Goal: Transaction & Acquisition: Purchase product/service

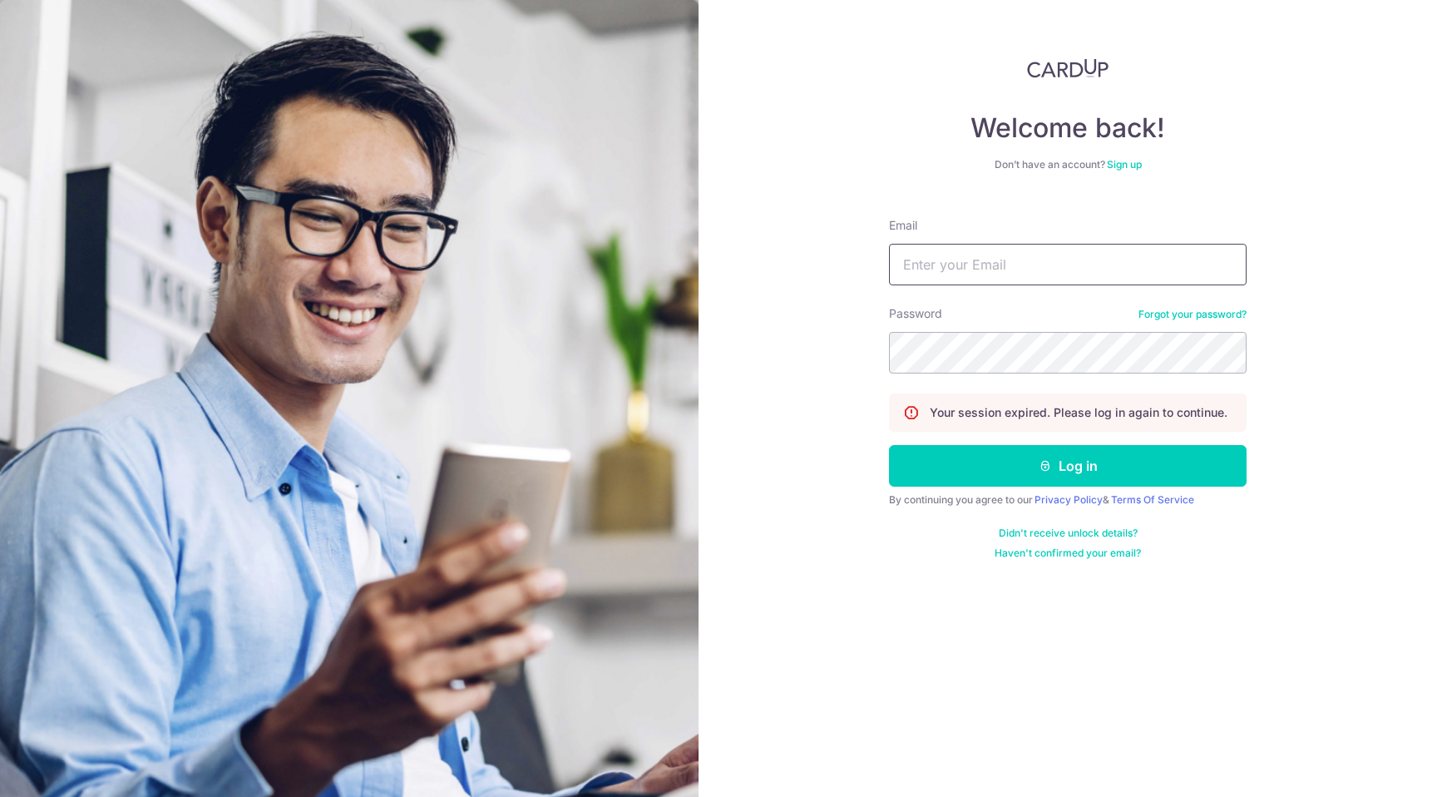
click at [1065, 269] on input "Email" at bounding box center [1068, 265] width 358 height 42
type input "[EMAIL_ADDRESS][DOMAIN_NAME]"
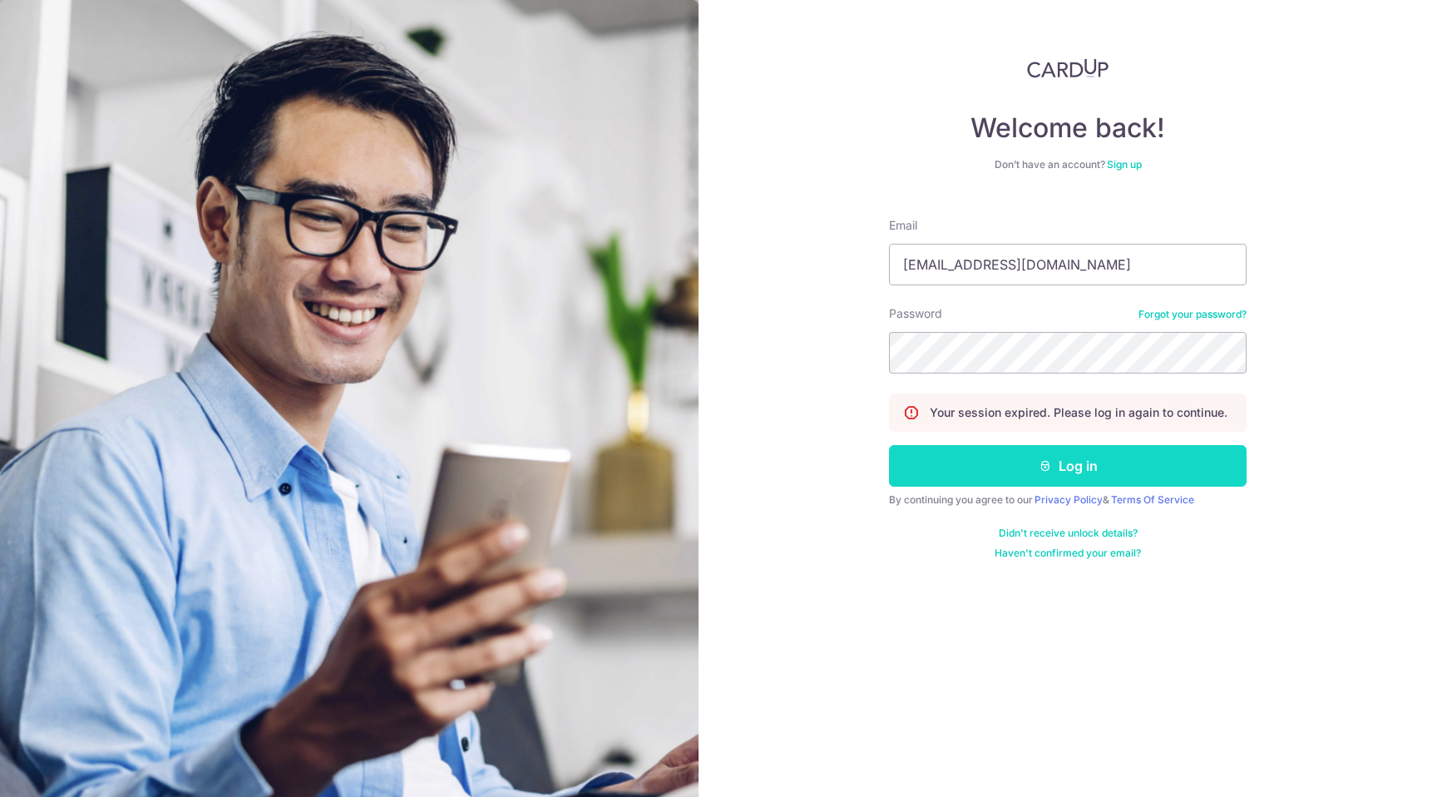
click at [1147, 469] on button "Log in" at bounding box center [1068, 466] width 358 height 42
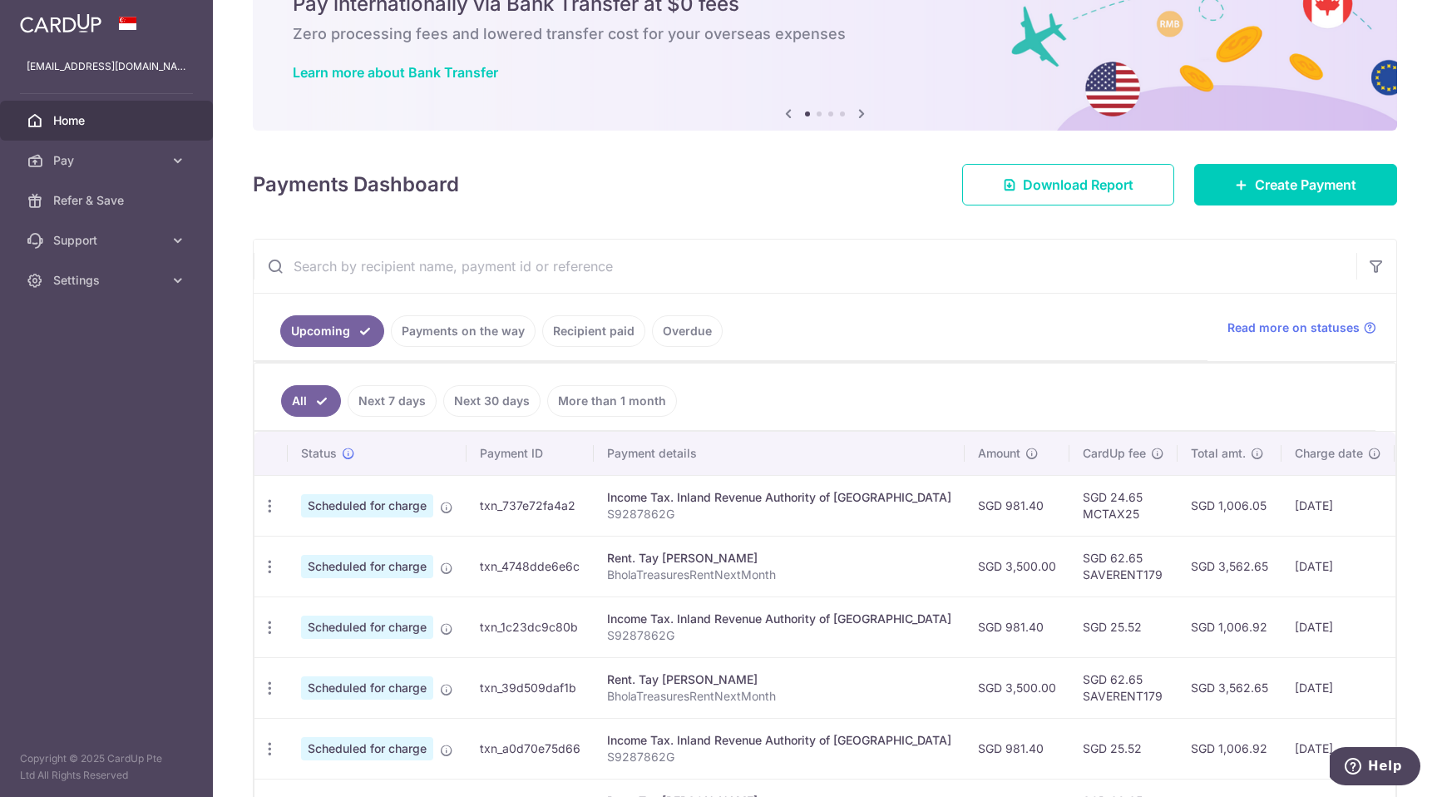
scroll to position [79, 0]
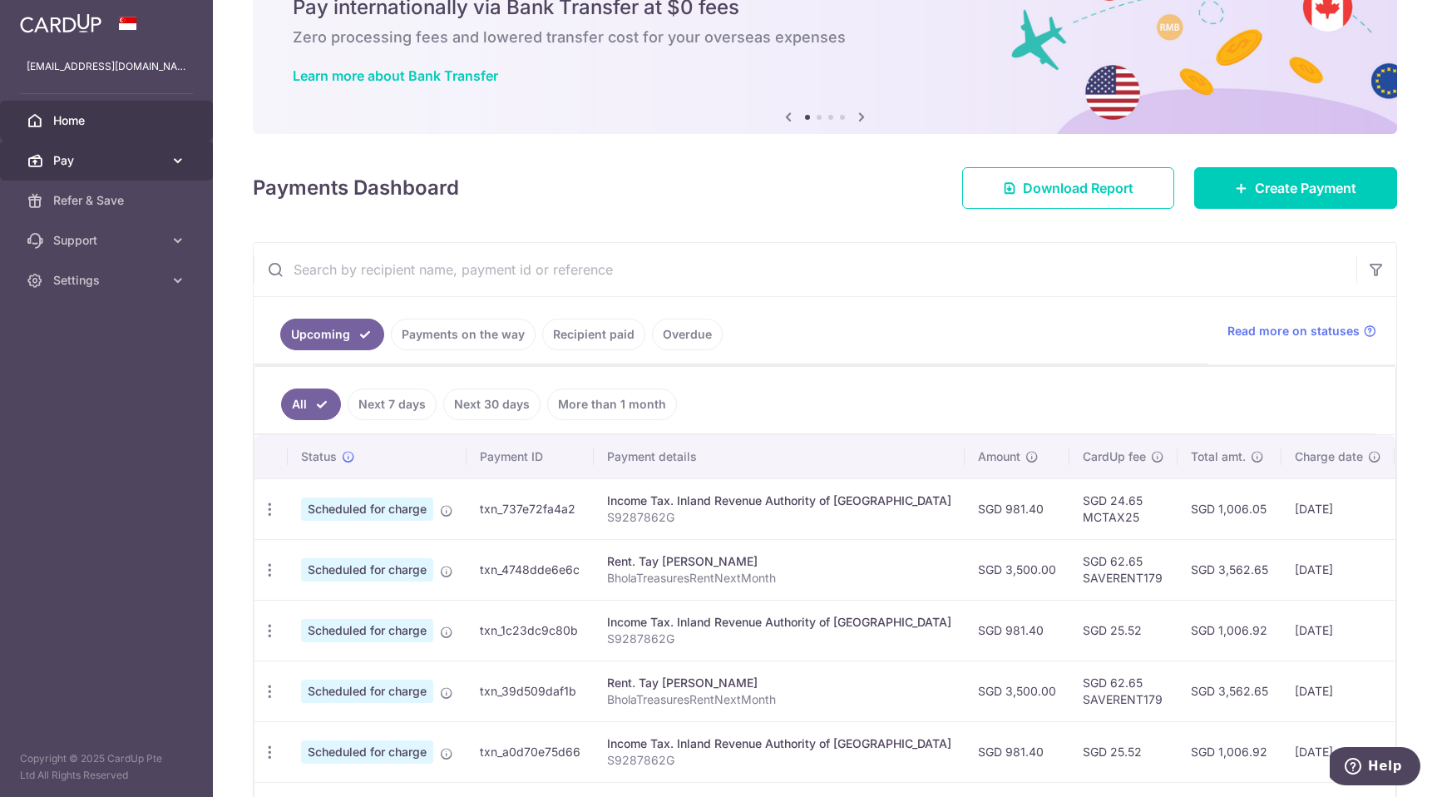
click at [67, 163] on span "Pay" at bounding box center [108, 160] width 110 height 17
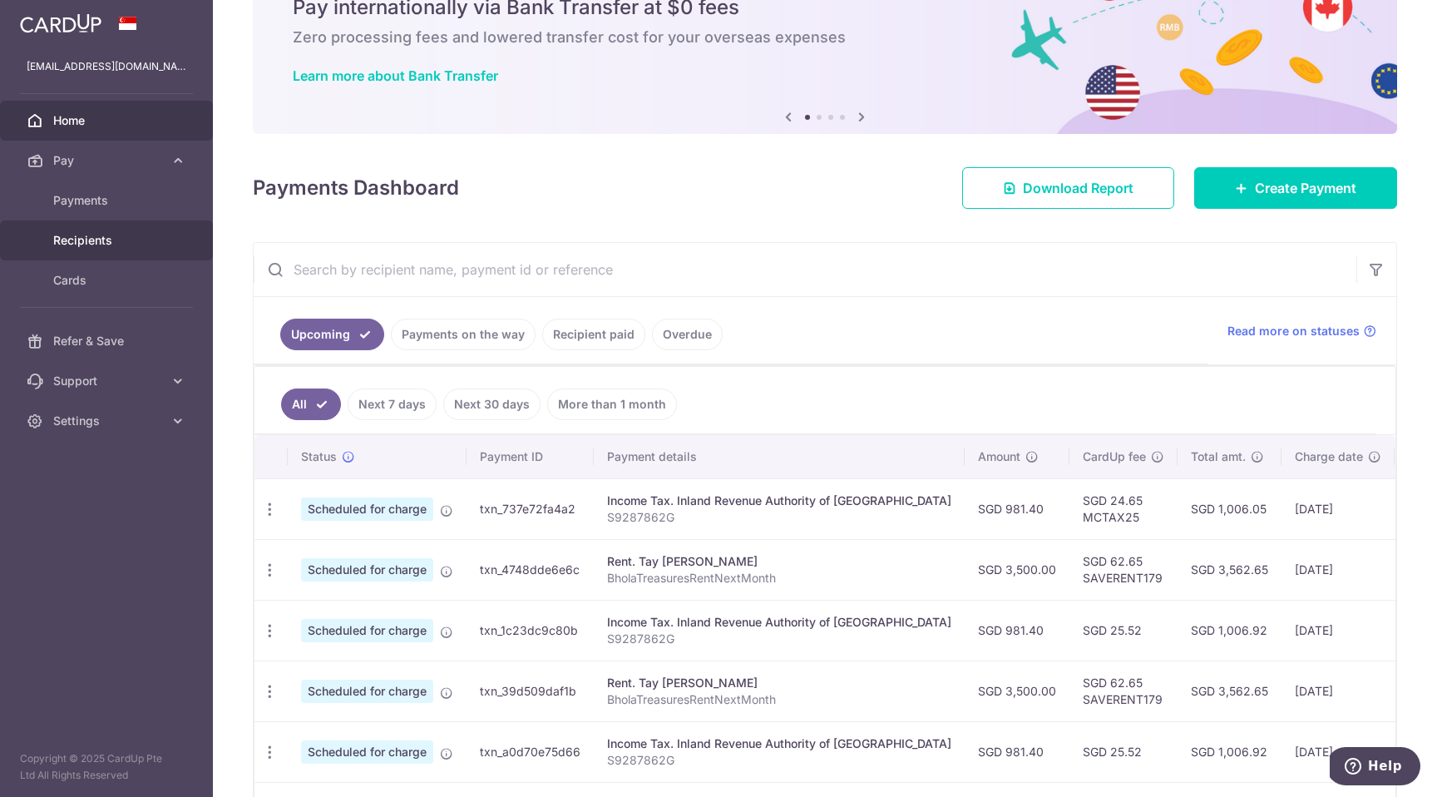
click at [101, 244] on span "Recipients" at bounding box center [108, 240] width 110 height 17
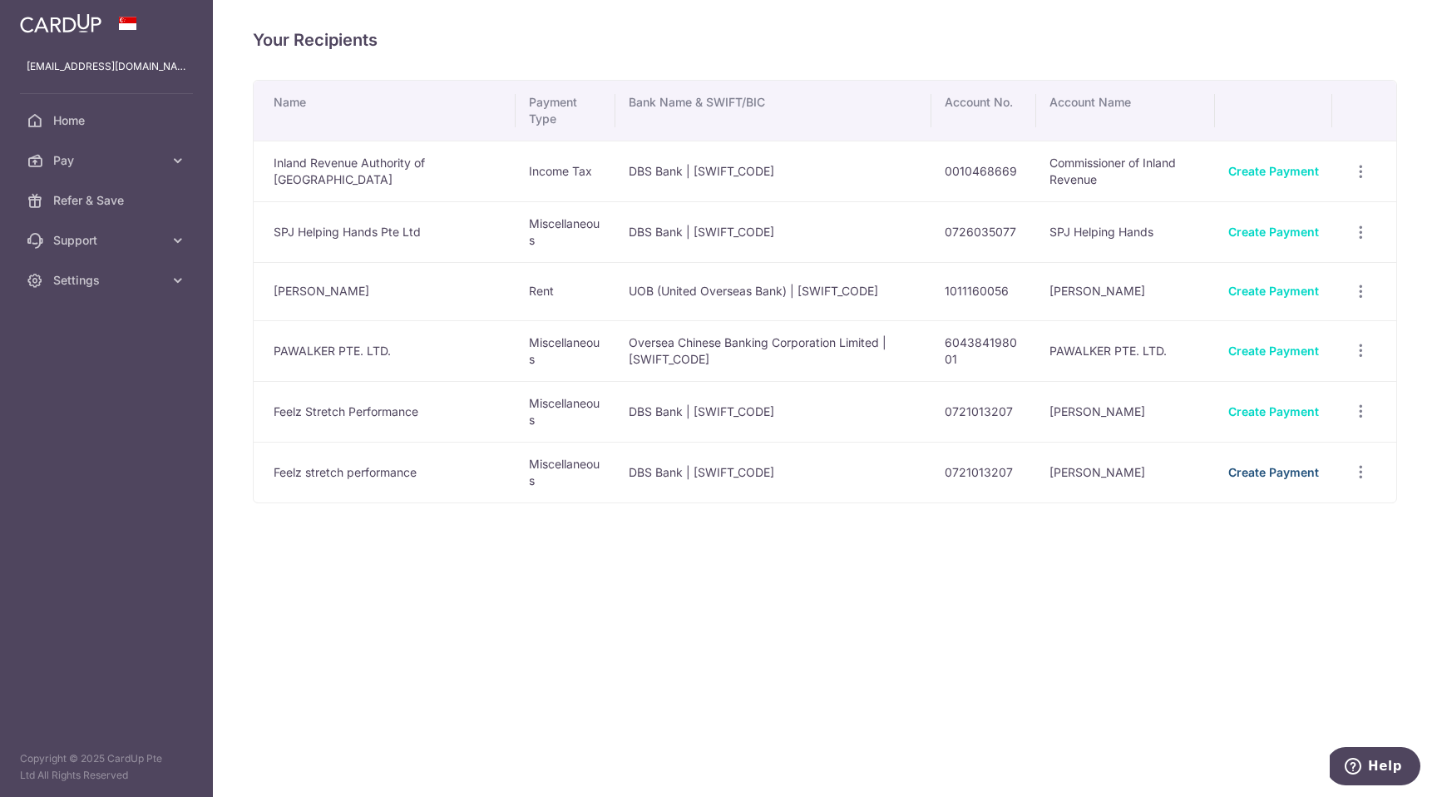
click at [1276, 473] on link "Create Payment" at bounding box center [1273, 472] width 91 height 14
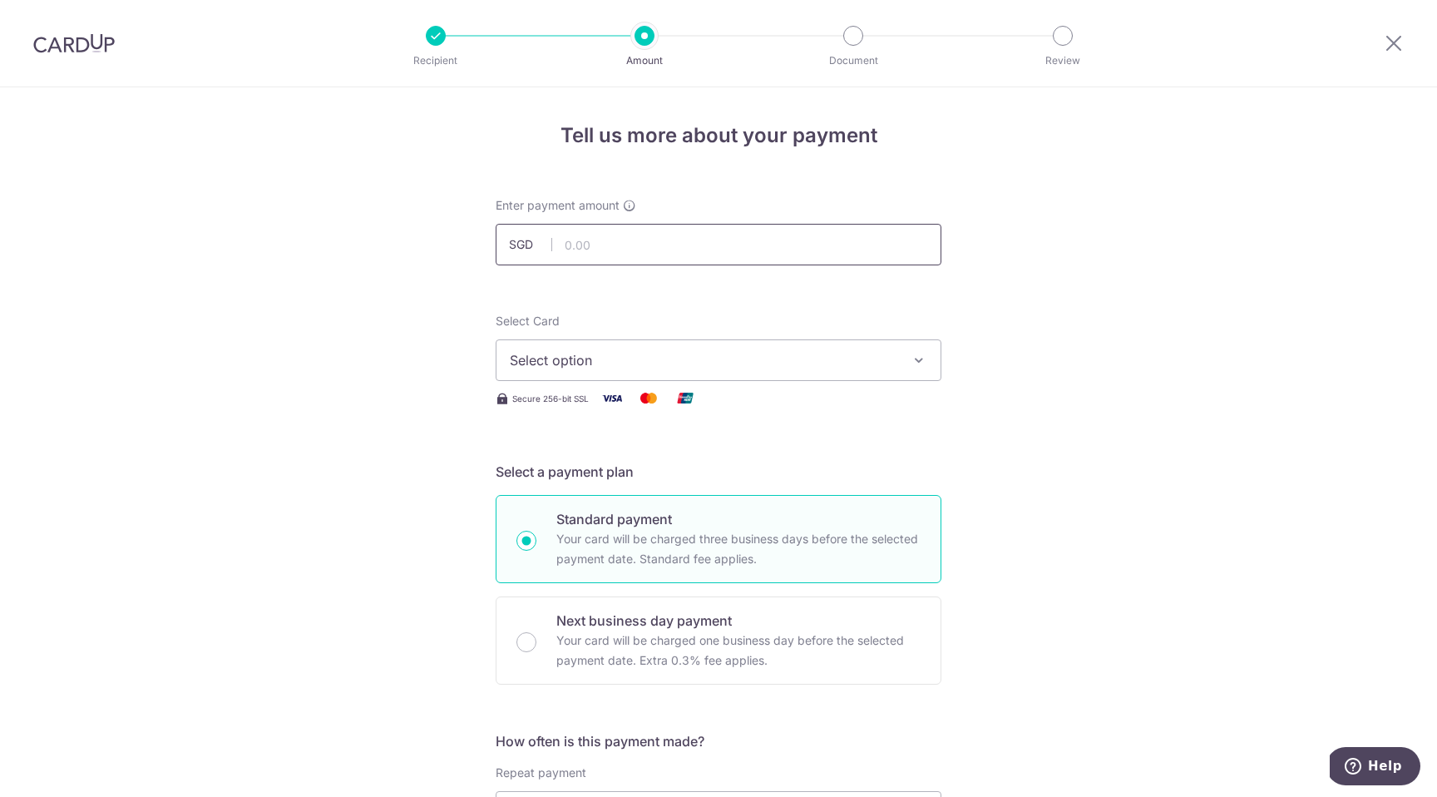
click at [620, 250] on input "text" at bounding box center [719, 245] width 446 height 42
type input "950.00"
click at [626, 371] on button "Select option" at bounding box center [719, 360] width 446 height 42
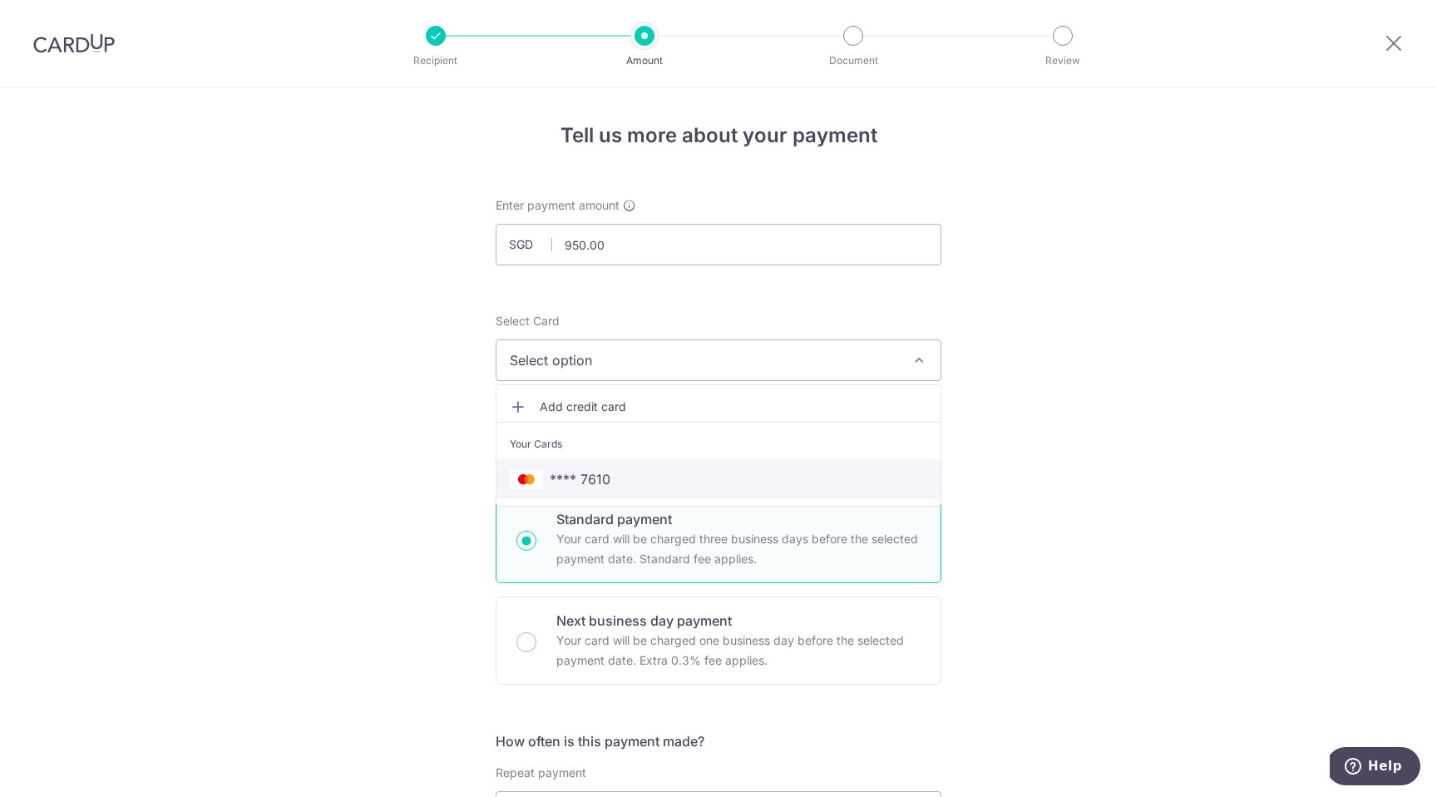
click at [635, 482] on span "**** 7610" at bounding box center [718, 479] width 417 height 20
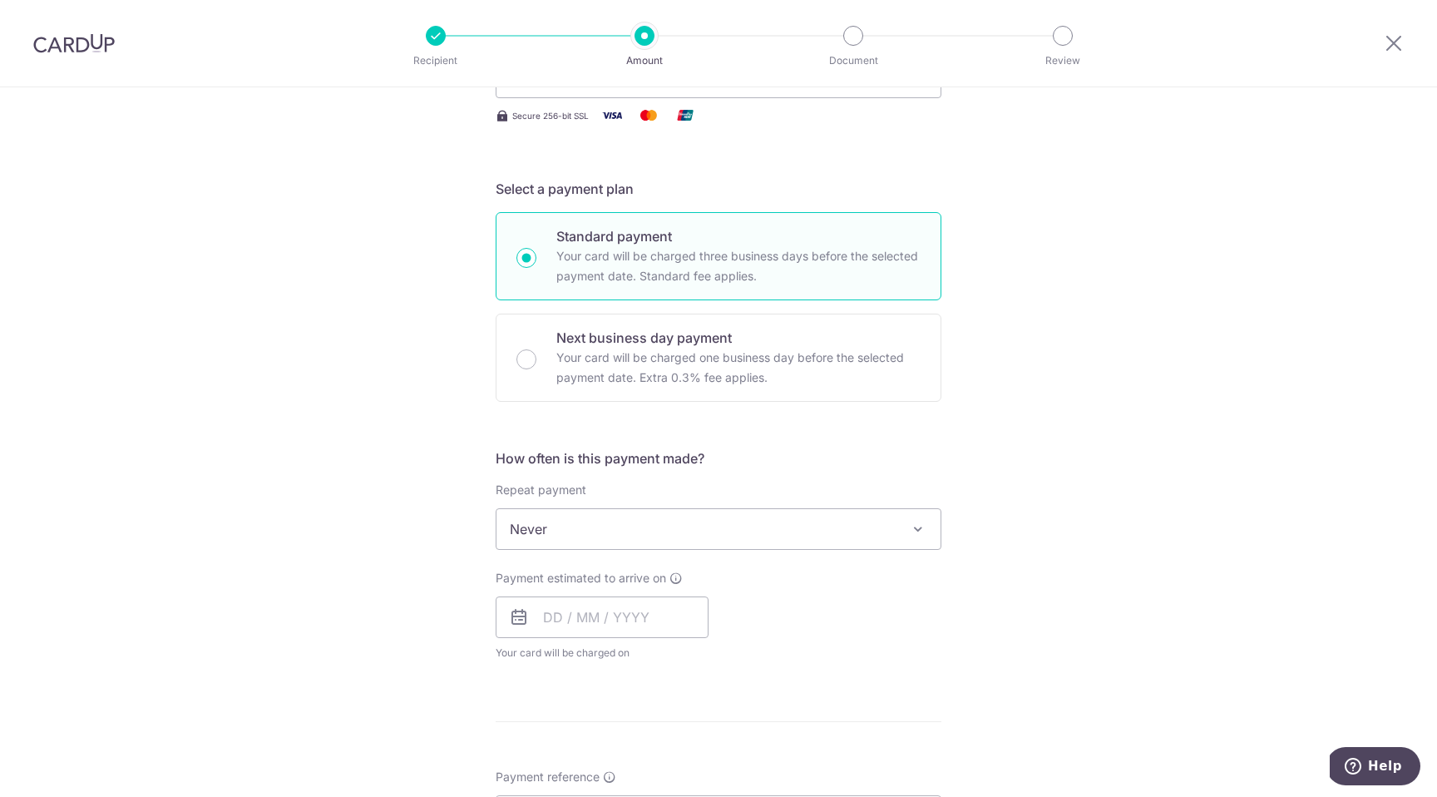
scroll to position [284, 0]
click at [640, 522] on span "Never" at bounding box center [718, 528] width 444 height 40
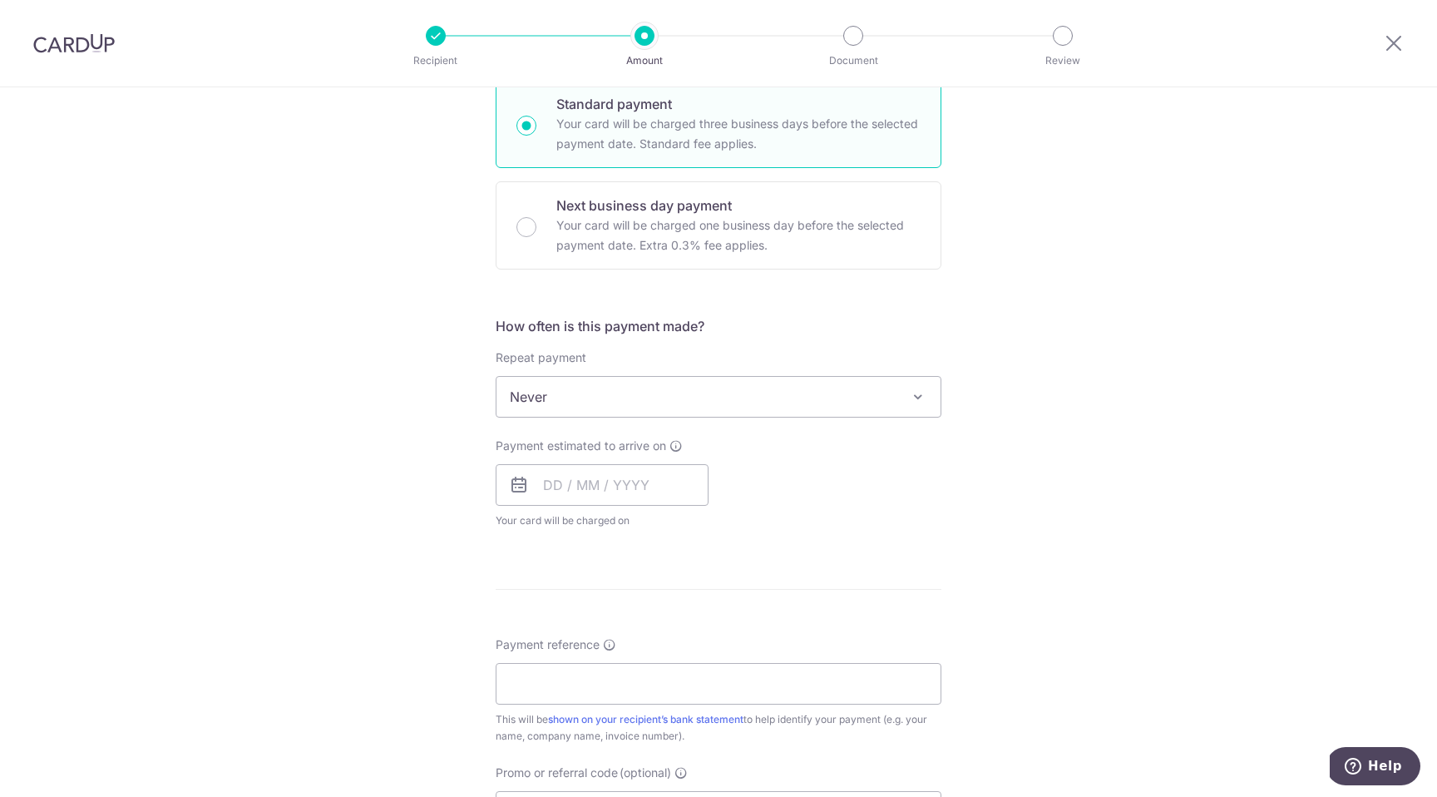
scroll to position [416, 0]
click at [545, 483] on input "text" at bounding box center [602, 484] width 213 height 42
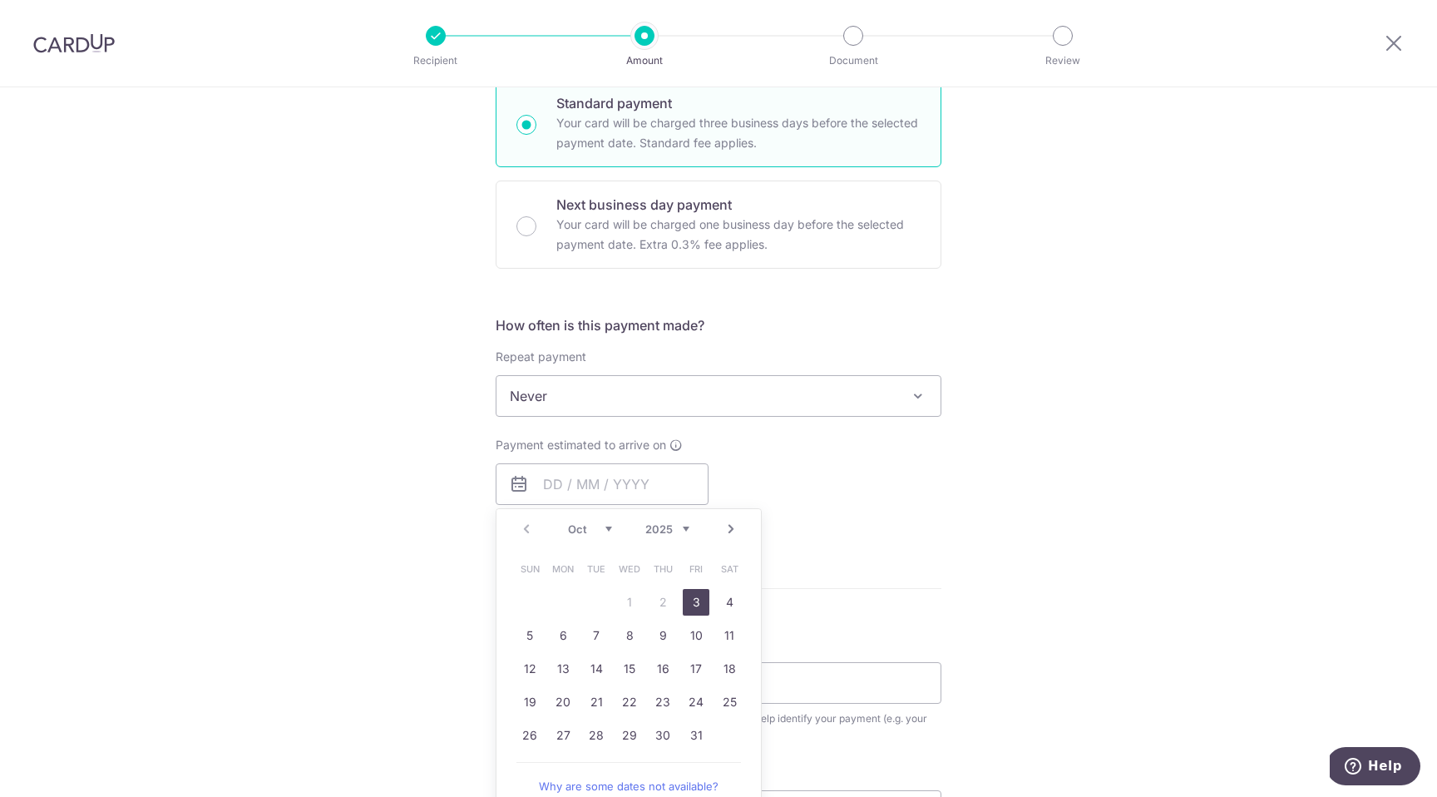
click at [695, 596] on link "3" at bounding box center [696, 602] width 27 height 27
type input "[DATE]"
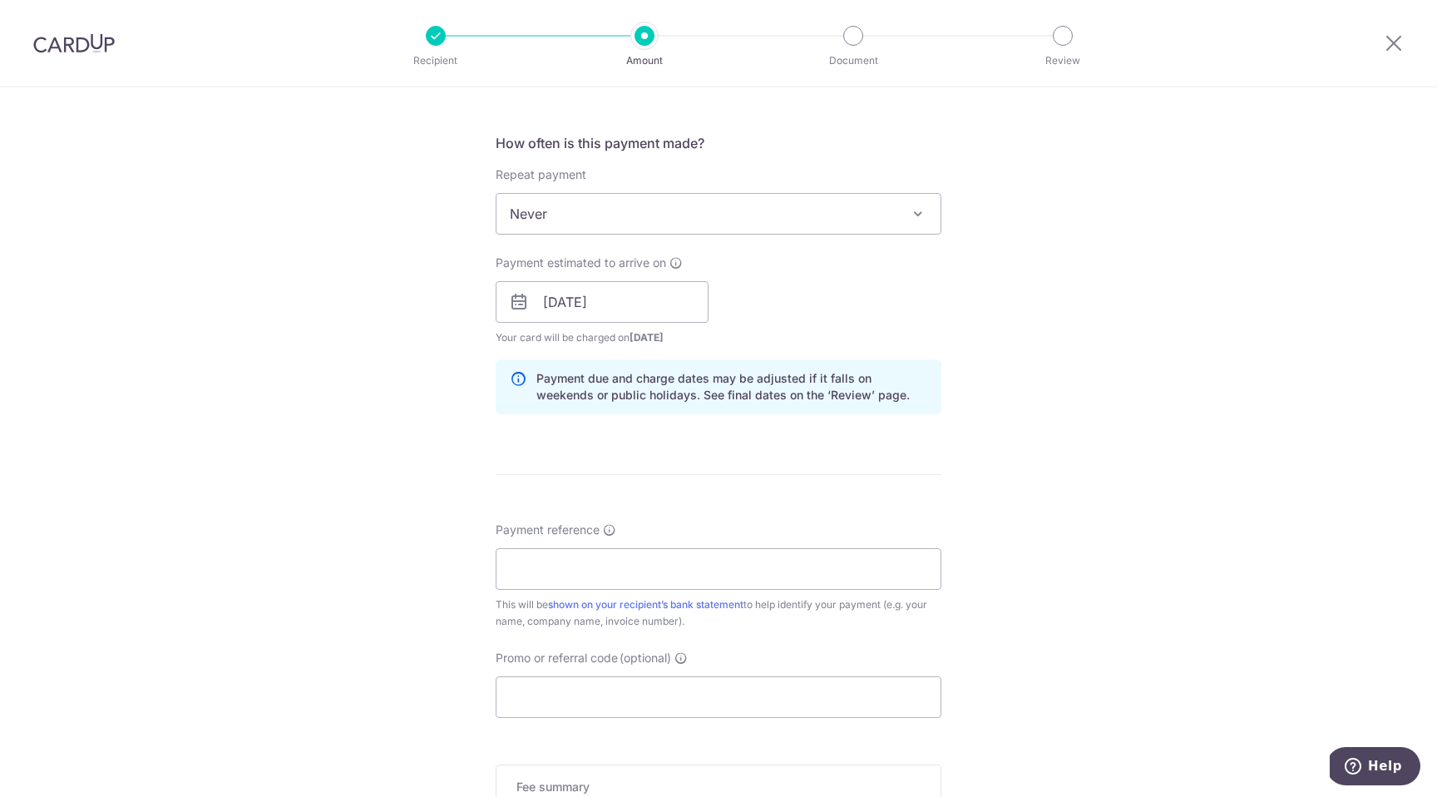
scroll to position [600, 0]
click at [789, 567] on input "Payment reference" at bounding box center [719, 566] width 446 height 42
type input "bhola10package"
click at [674, 705] on input "Promo or referral code (optional)" at bounding box center [719, 695] width 446 height 42
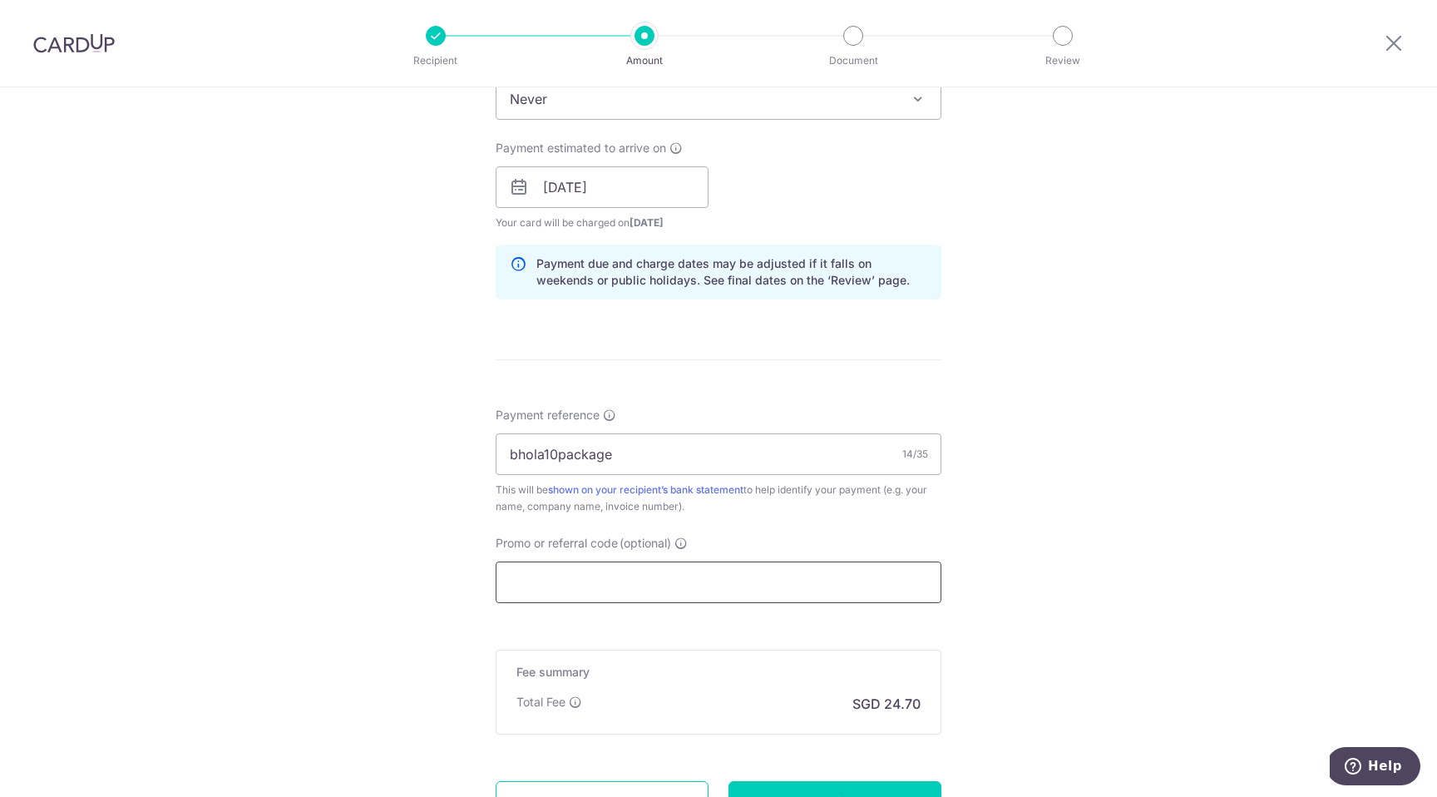
scroll to position [717, 0]
paste input "OFF225"
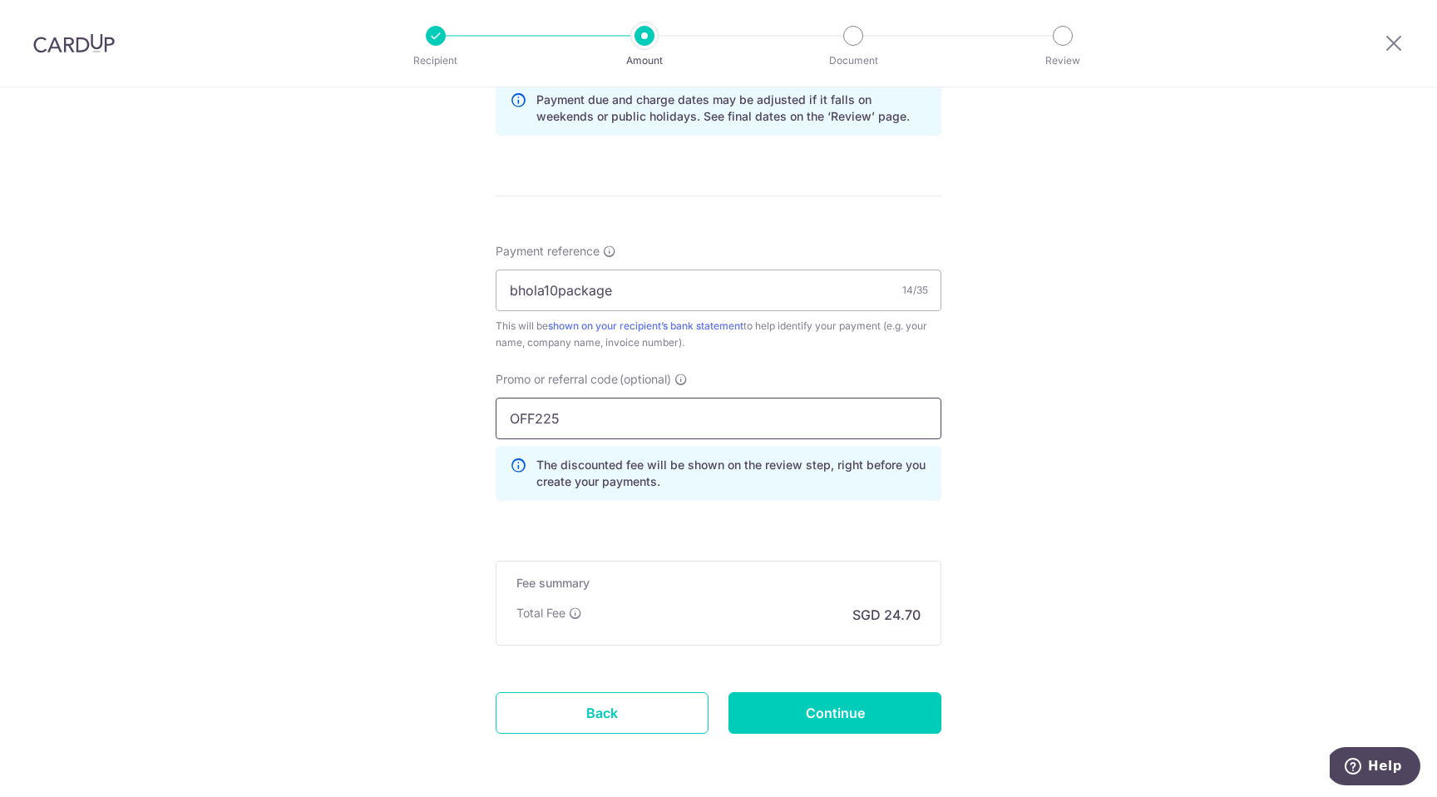
scroll to position [881, 0]
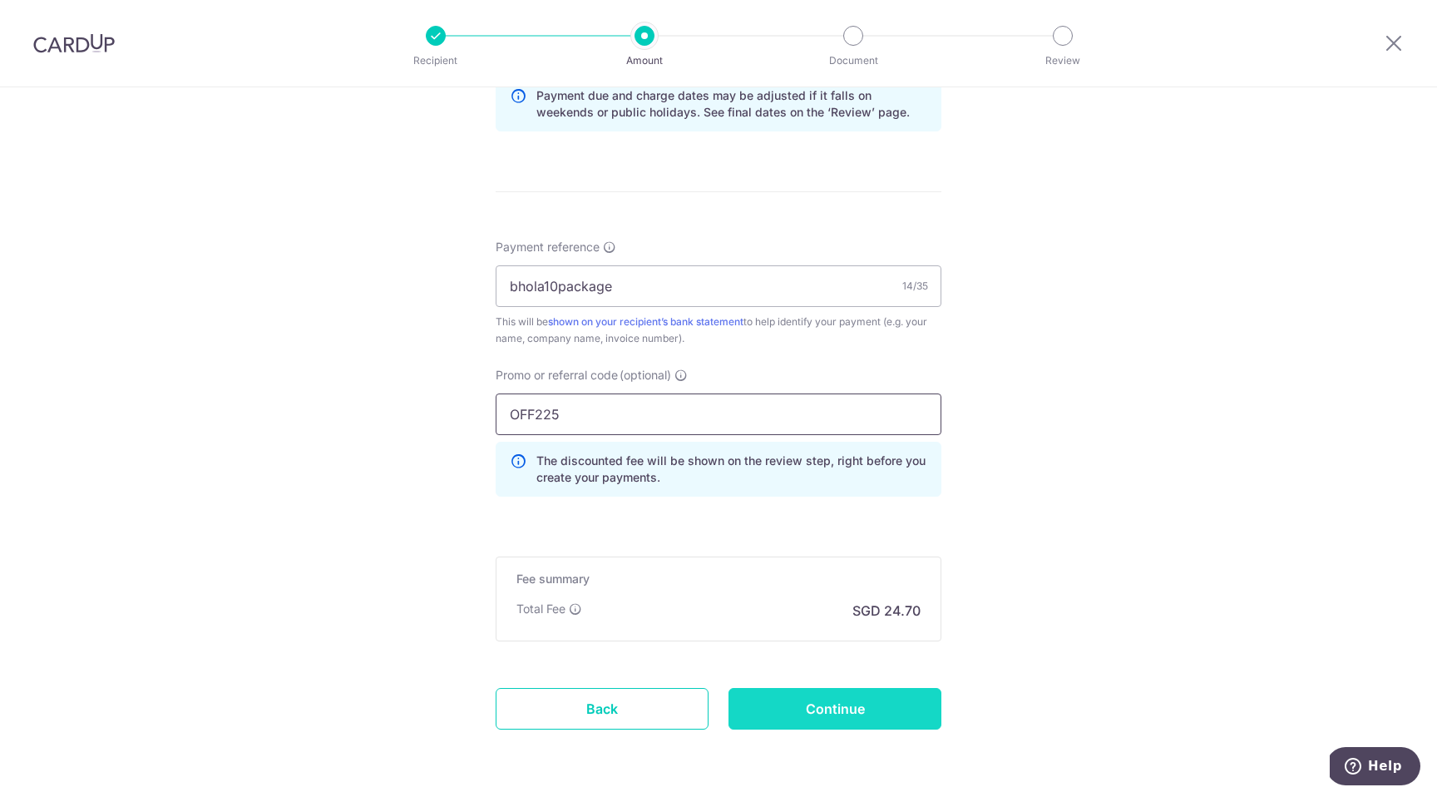
type input "OFF225"
click at [812, 719] on input "Continue" at bounding box center [834, 709] width 213 height 42
type input "Create Schedule"
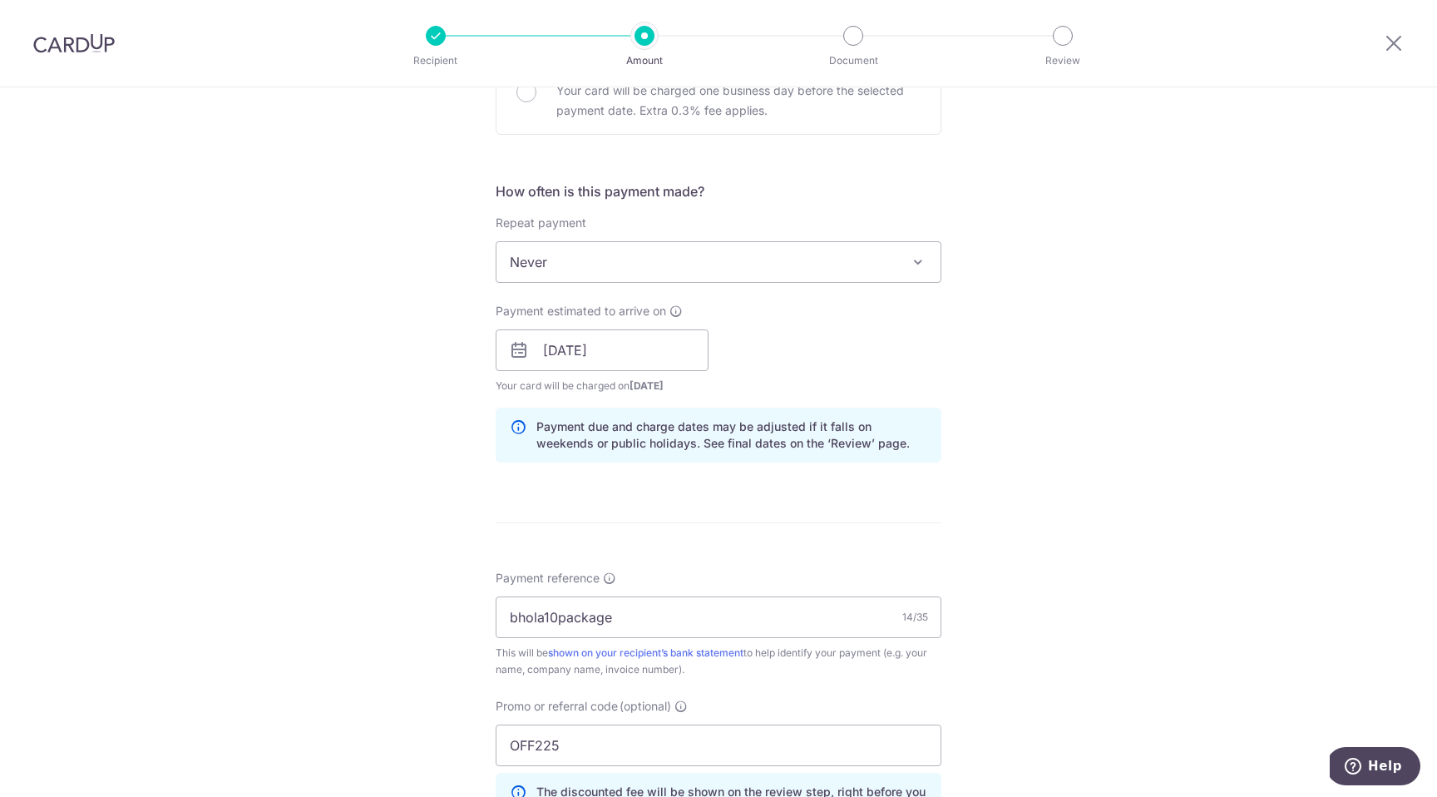
scroll to position [458, 0]
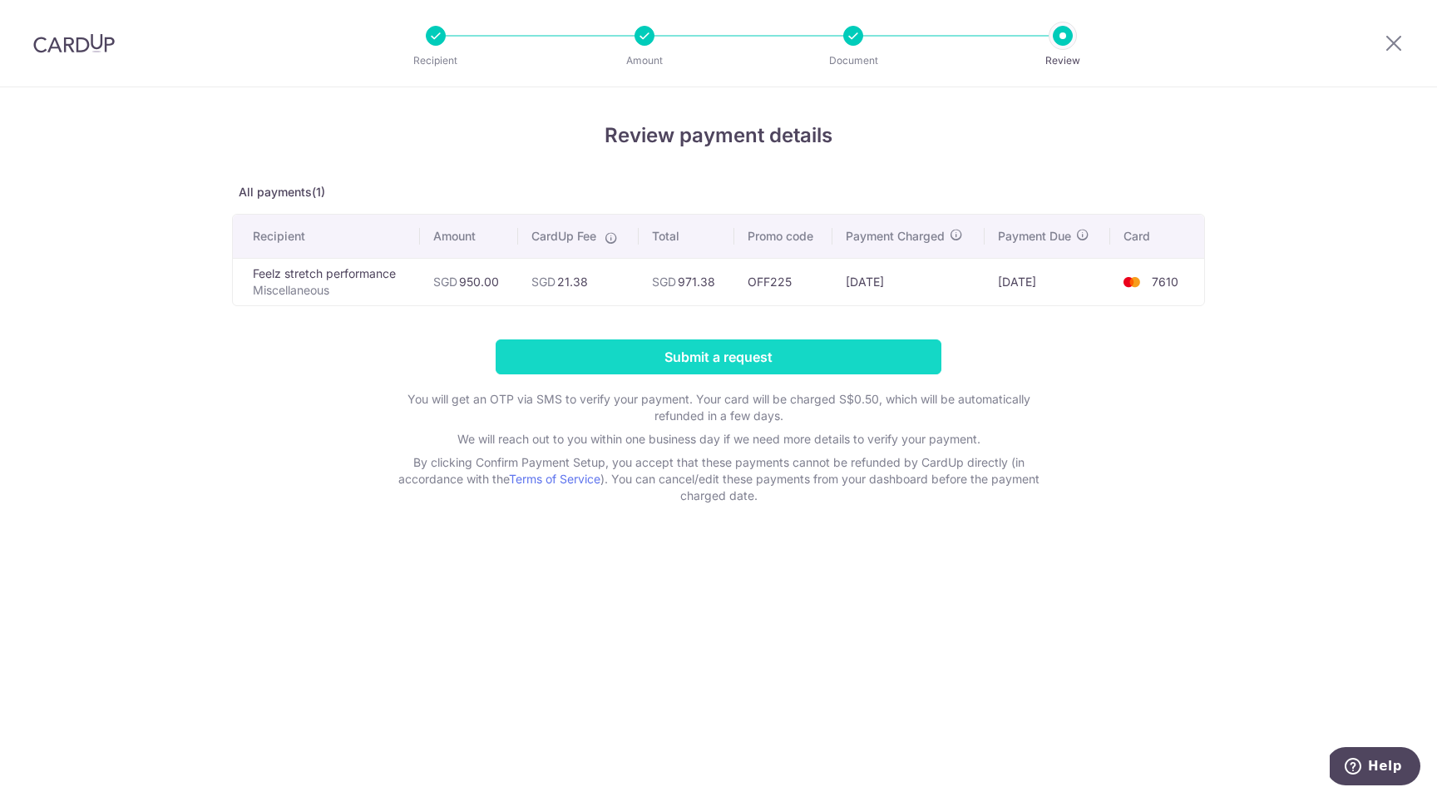
click at [822, 362] on input "Submit a request" at bounding box center [719, 356] width 446 height 35
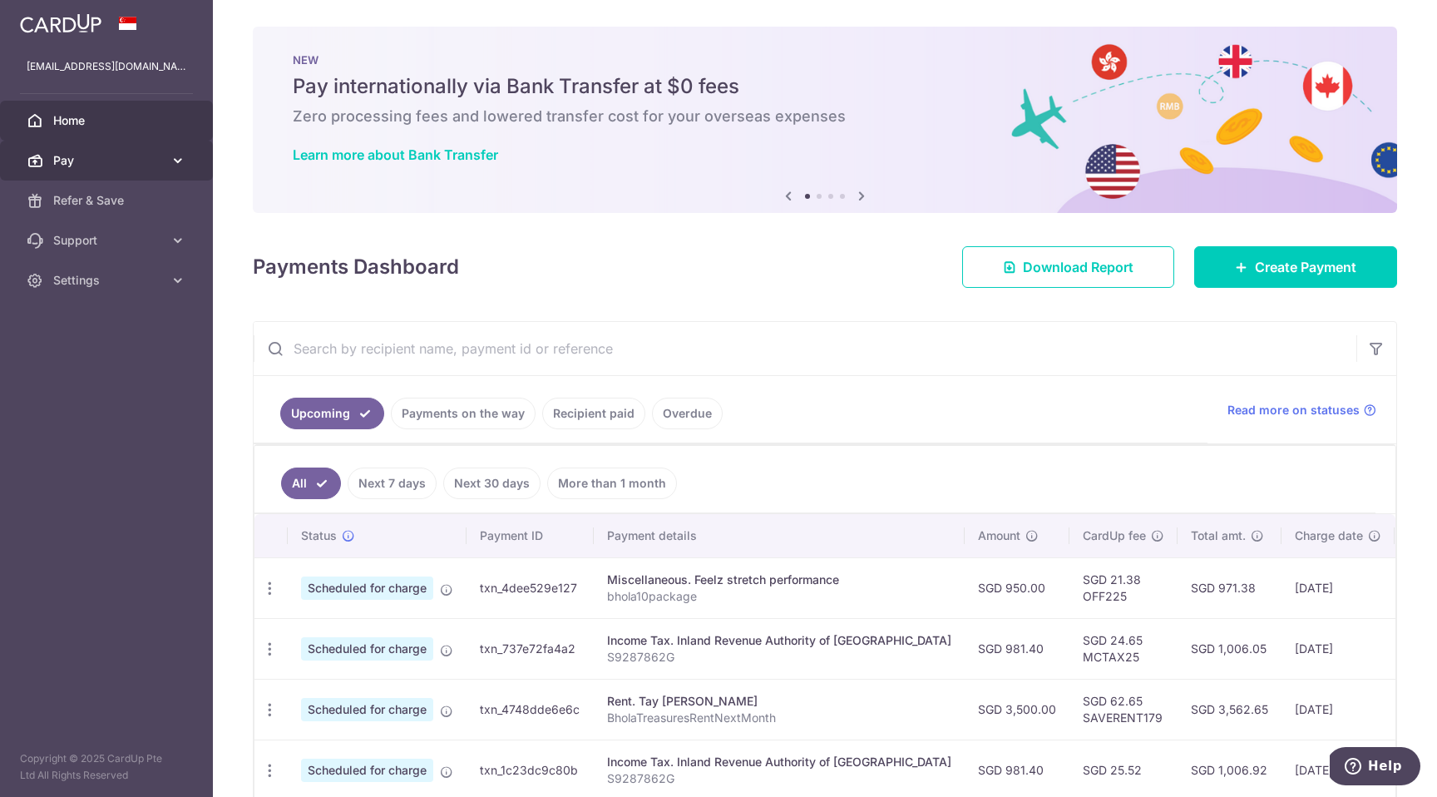
click at [183, 156] on icon at bounding box center [178, 160] width 17 height 17
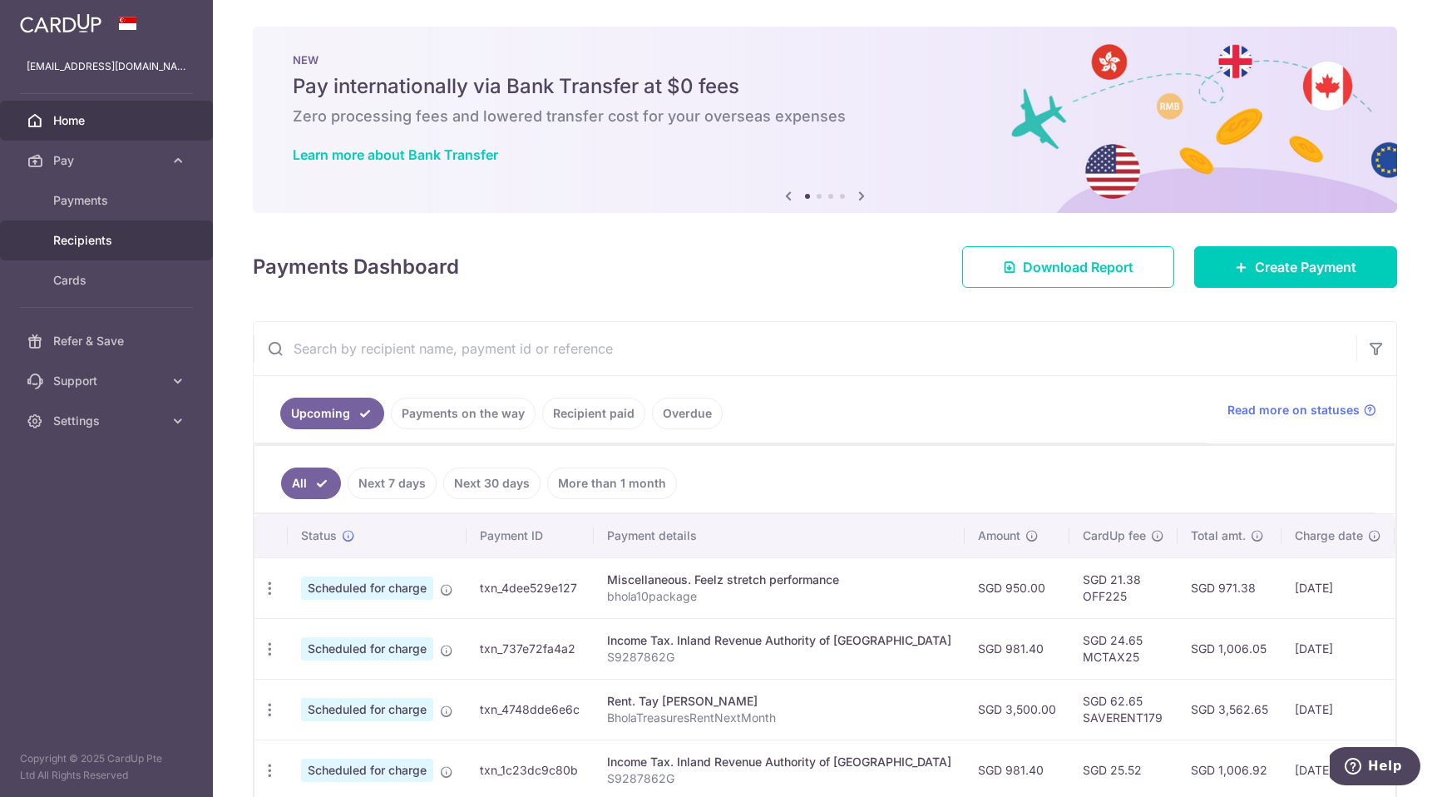
click at [136, 238] on span "Recipients" at bounding box center [108, 240] width 110 height 17
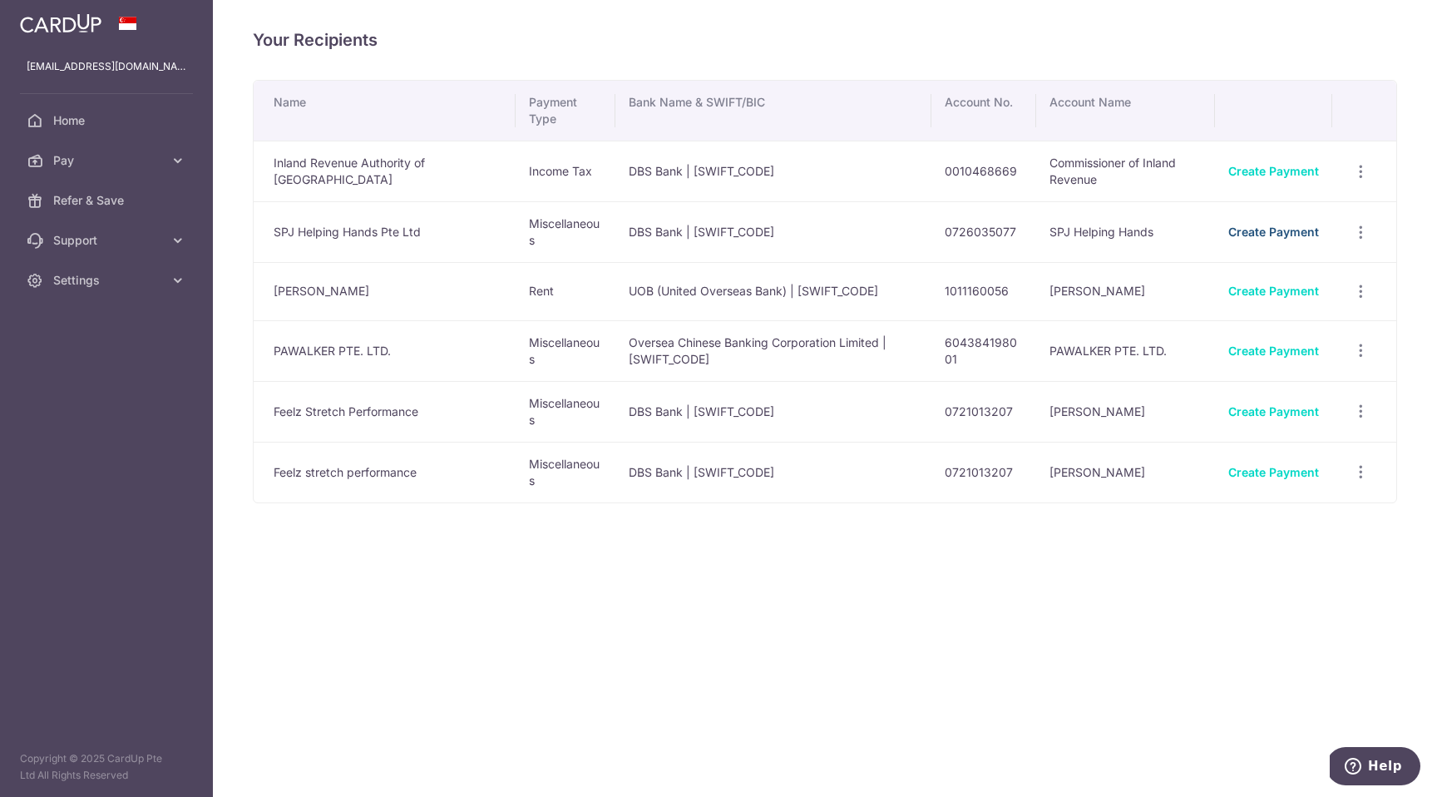
click at [1299, 233] on link "Create Payment" at bounding box center [1273, 232] width 91 height 14
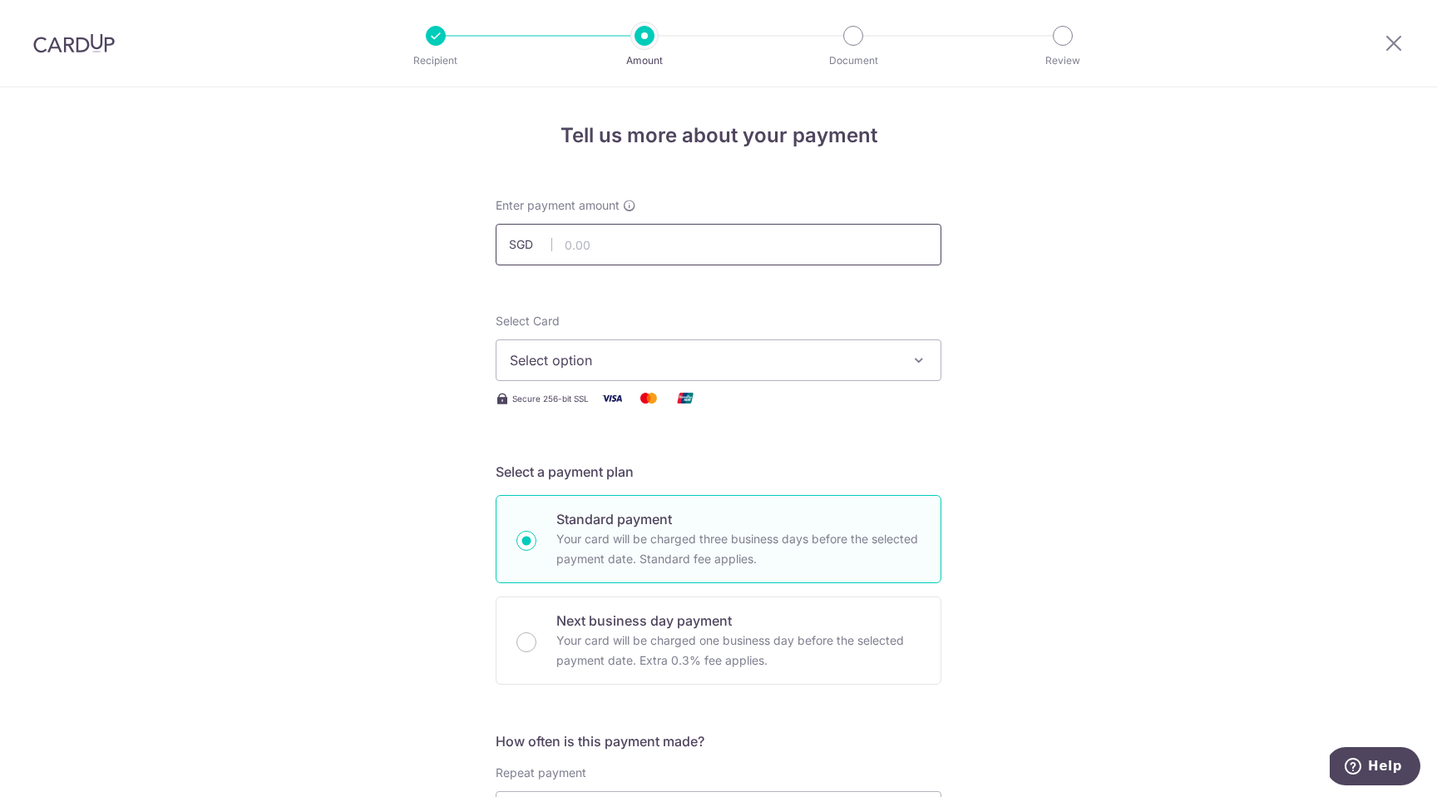
click at [580, 243] on input "text" at bounding box center [719, 245] width 446 height 42
type input "670.00"
click at [590, 360] on span "Select option" at bounding box center [703, 360] width 387 height 20
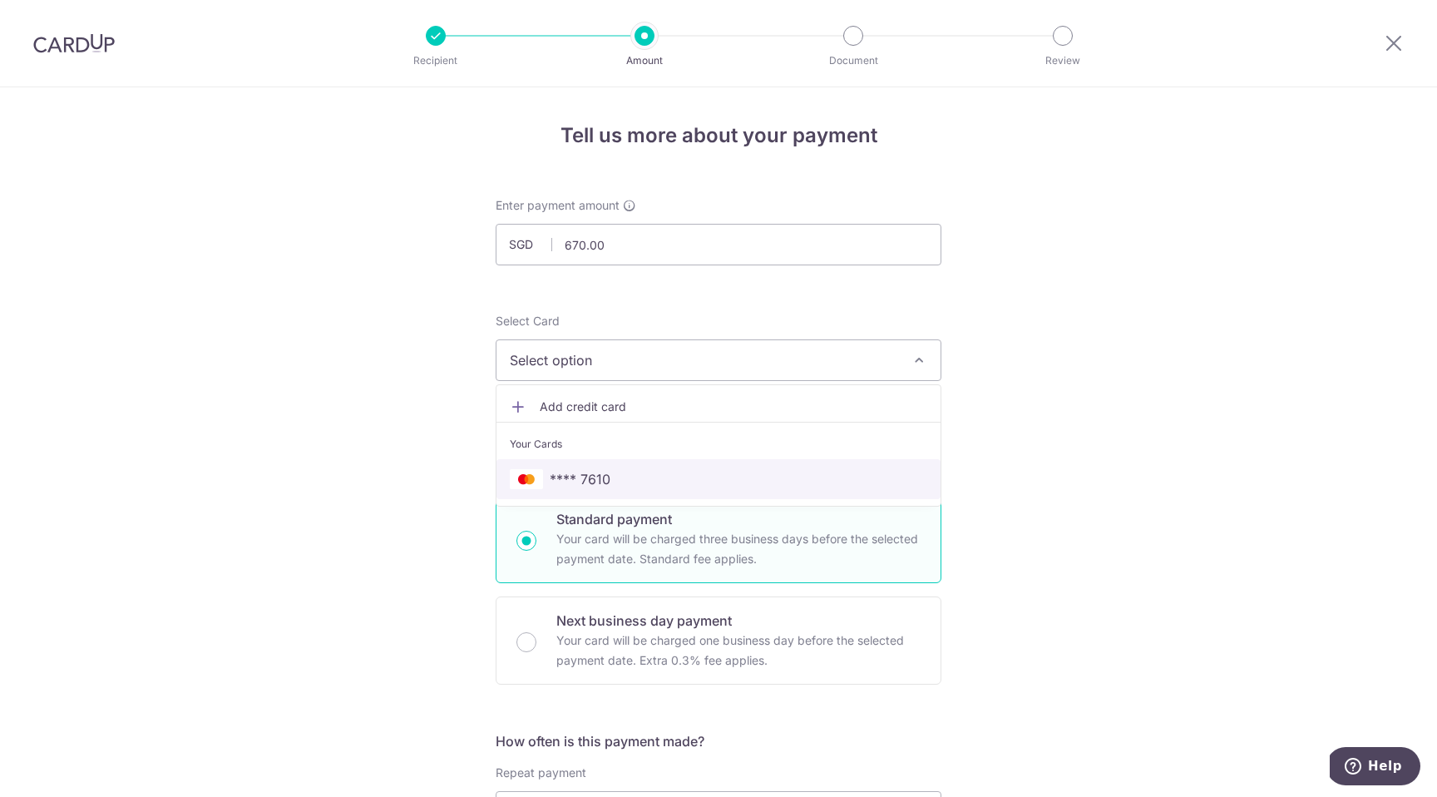
click at [612, 484] on span "**** 7610" at bounding box center [718, 479] width 417 height 20
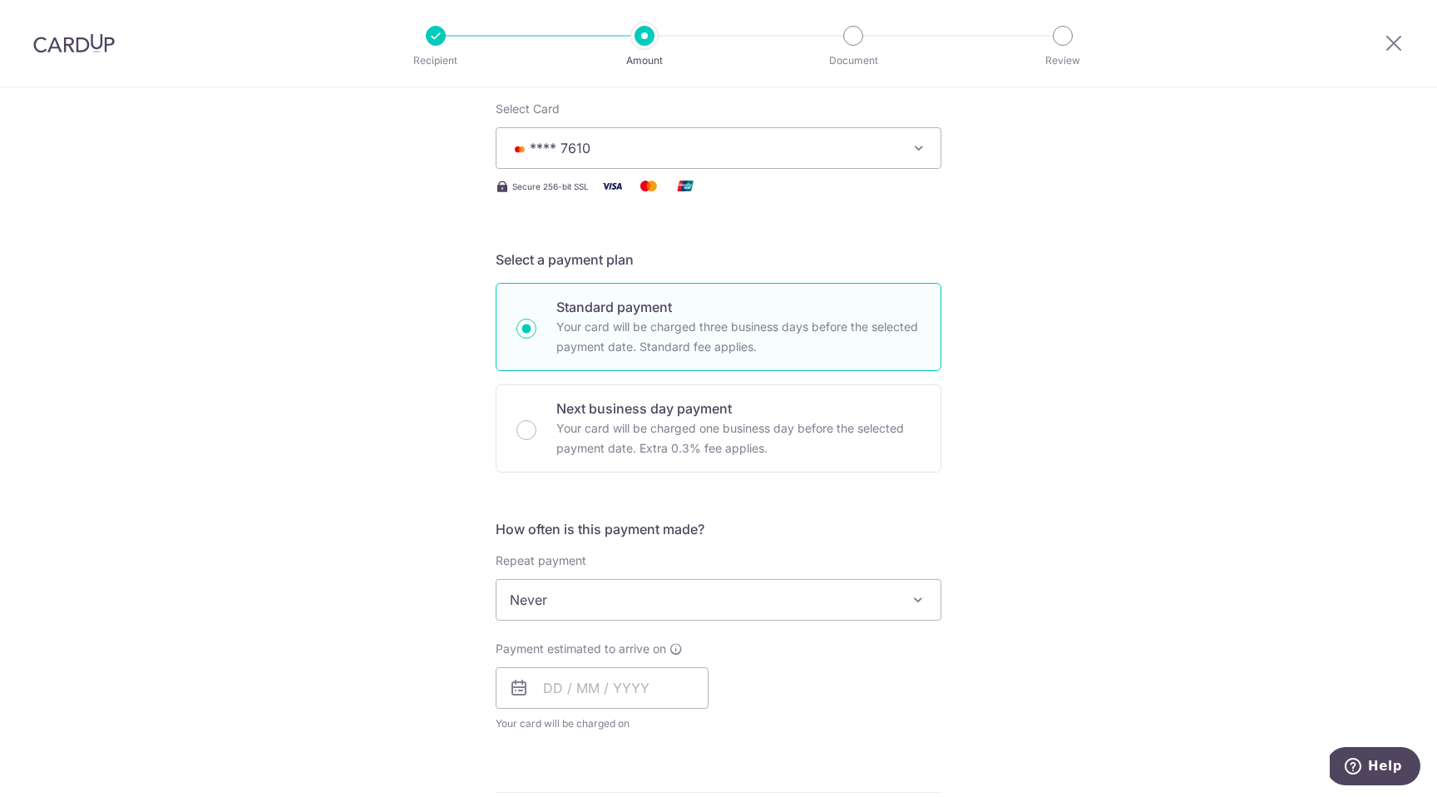
scroll to position [213, 0]
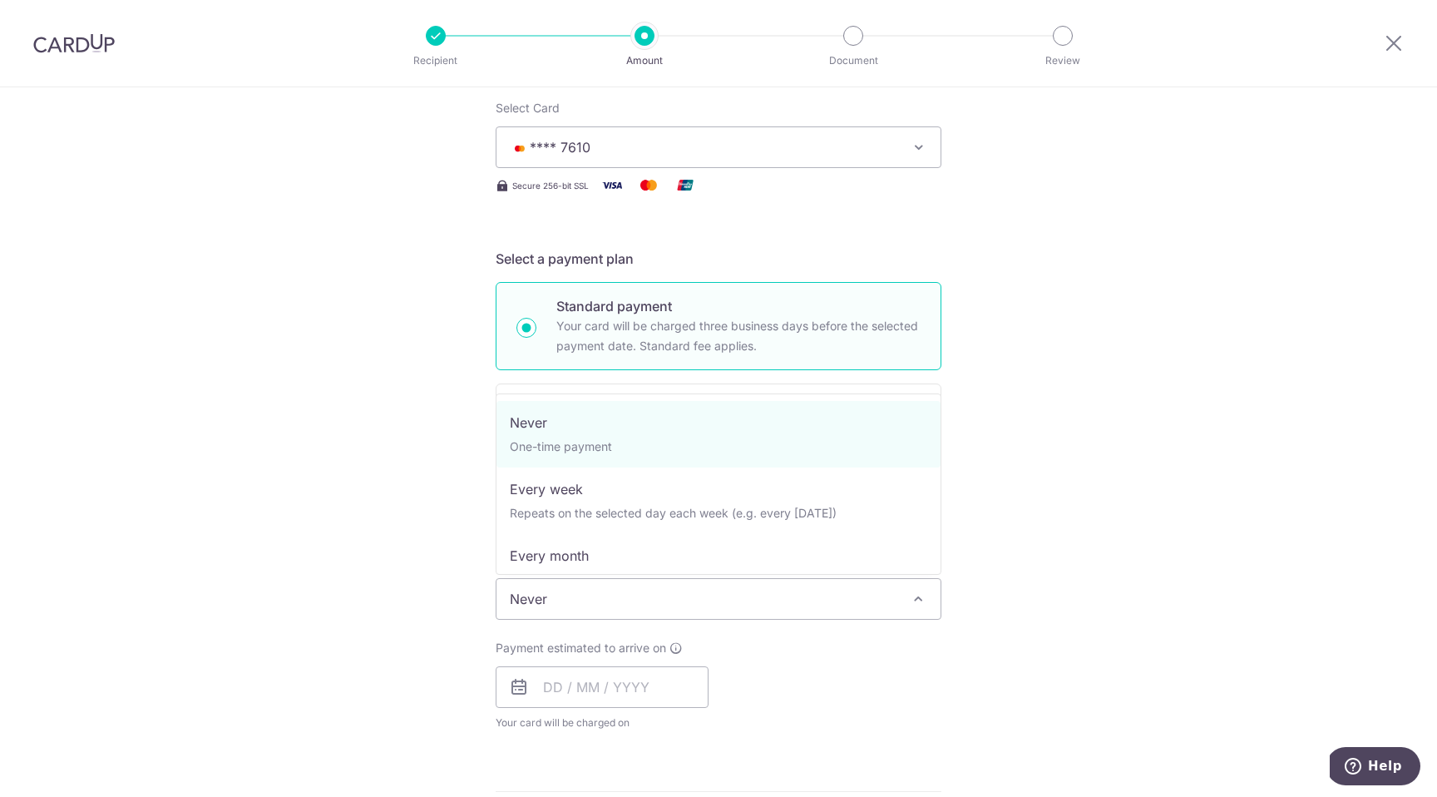
click at [624, 596] on span "Never" at bounding box center [718, 599] width 444 height 40
click at [598, 693] on input "text" at bounding box center [602, 687] width 213 height 42
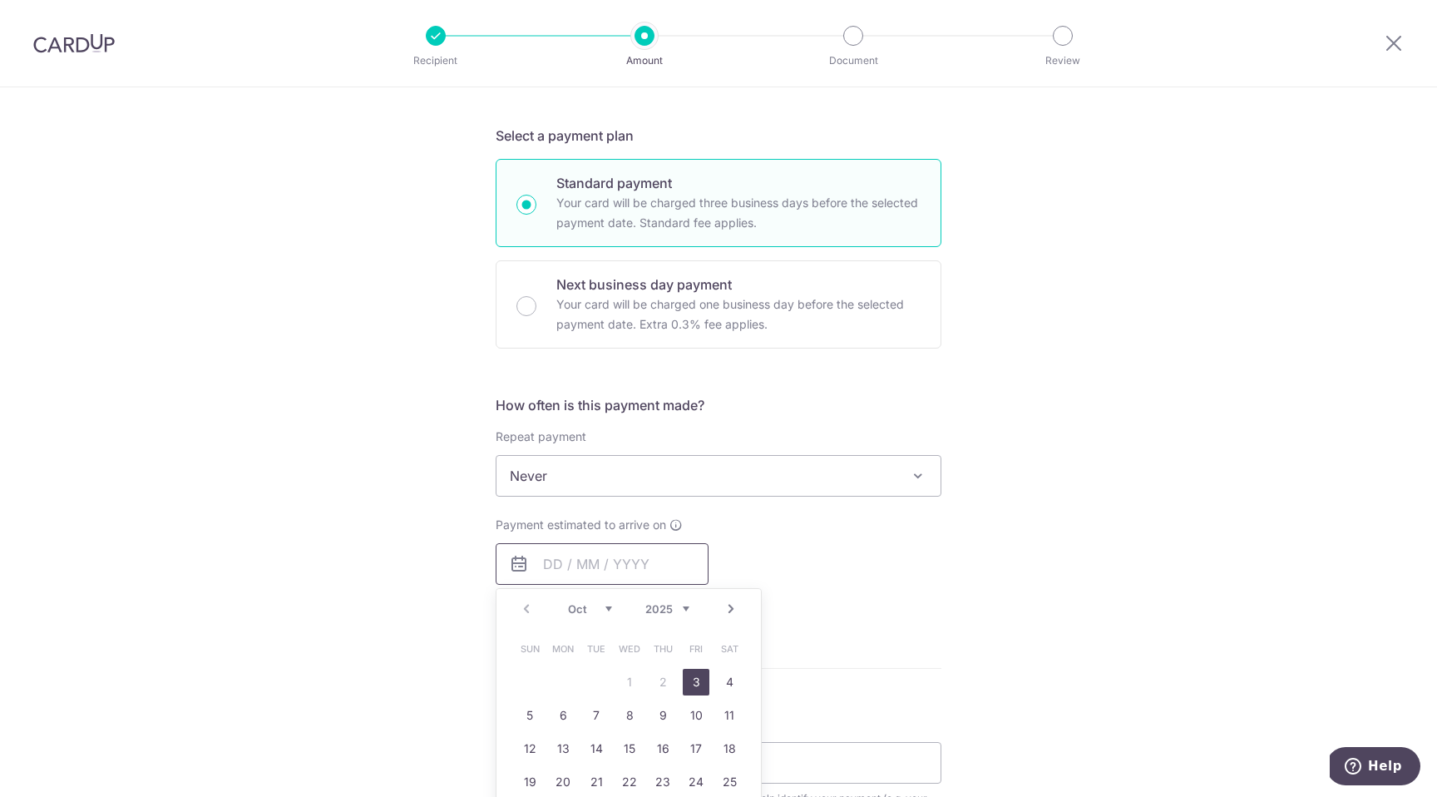
scroll to position [335, 0]
click at [689, 674] on link "3" at bounding box center [696, 682] width 27 height 27
type input "[DATE]"
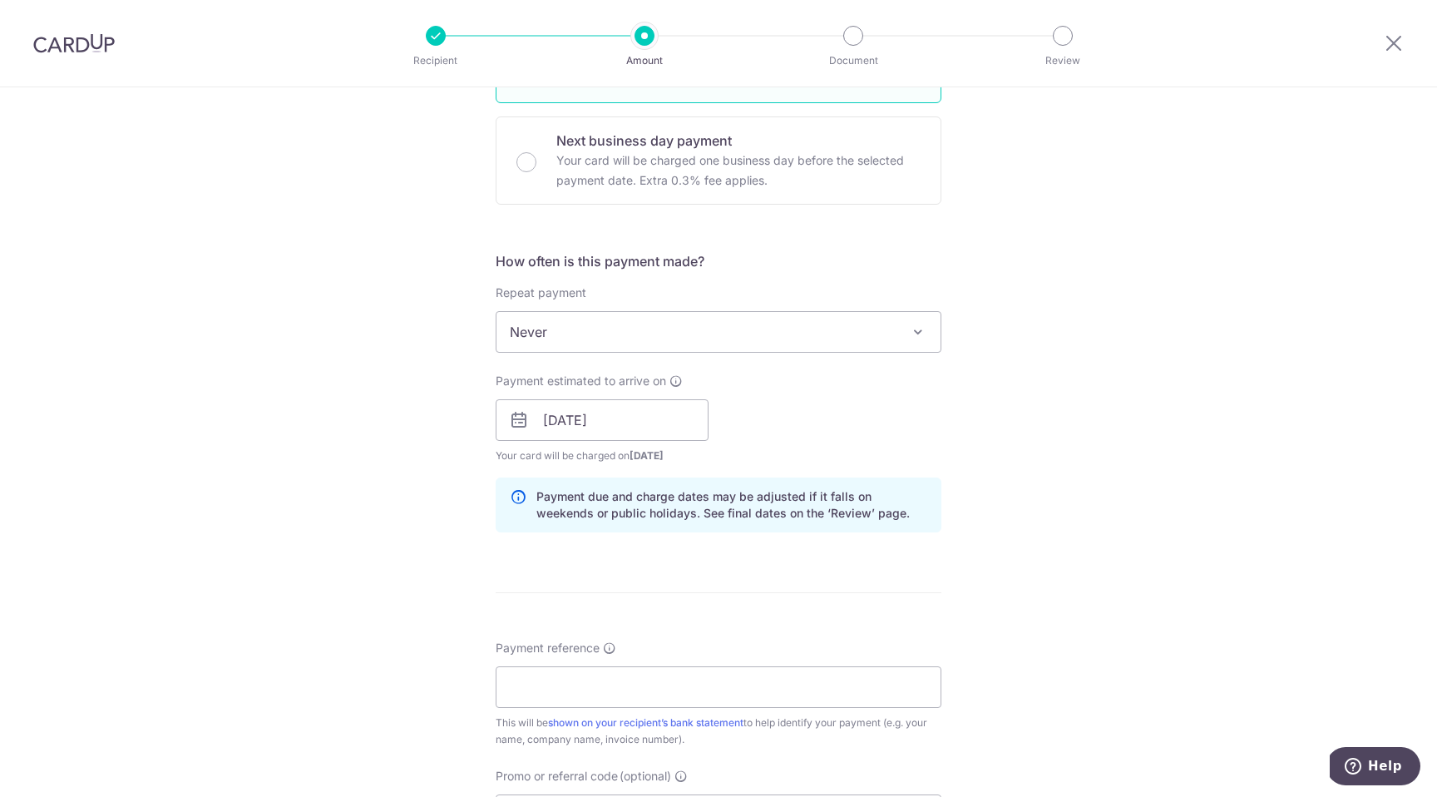
click at [962, 536] on div "Tell us more about your payment Enter payment amount SGD 670.00 670.00 Select C…" at bounding box center [718, 394] width 1437 height 1572
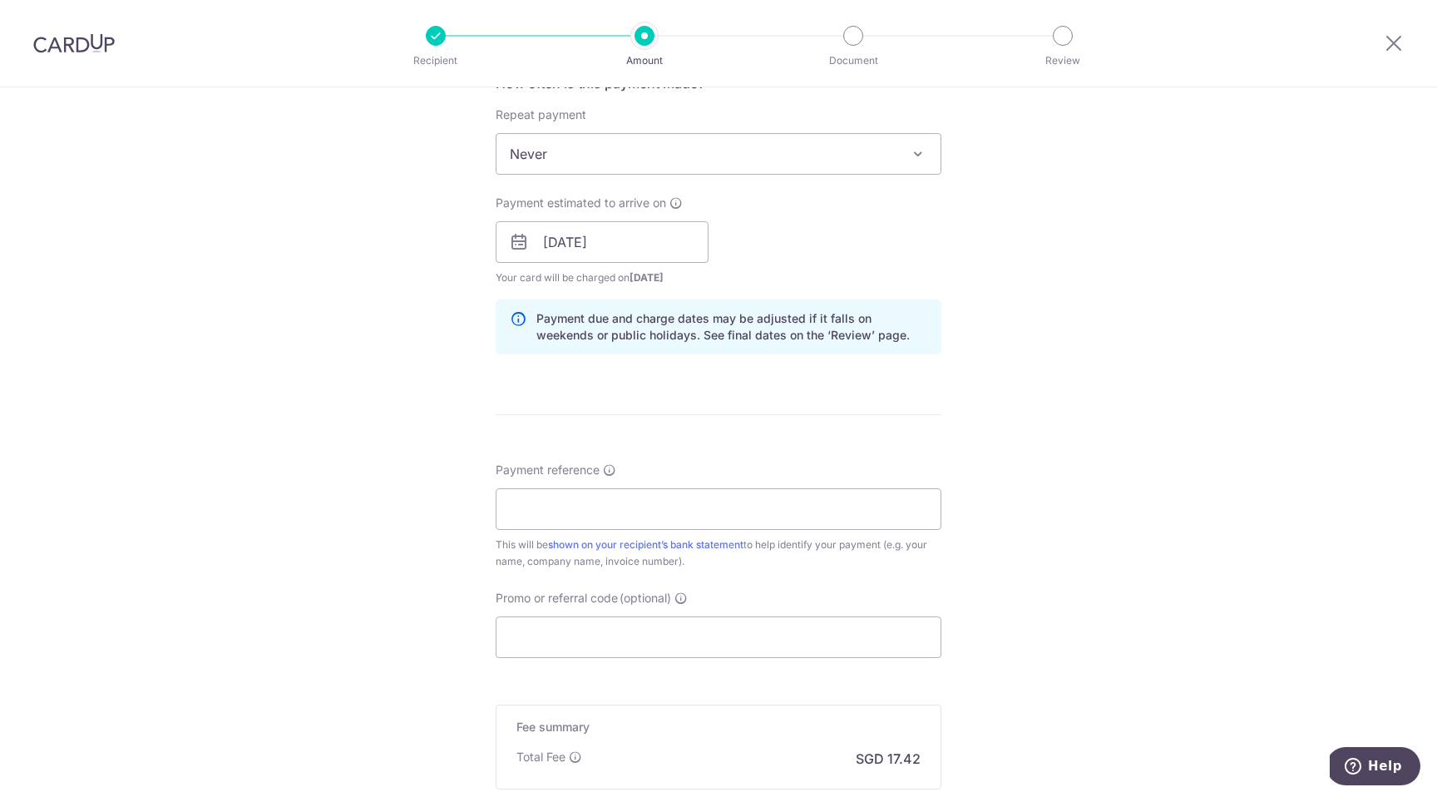
scroll to position [649, 0]
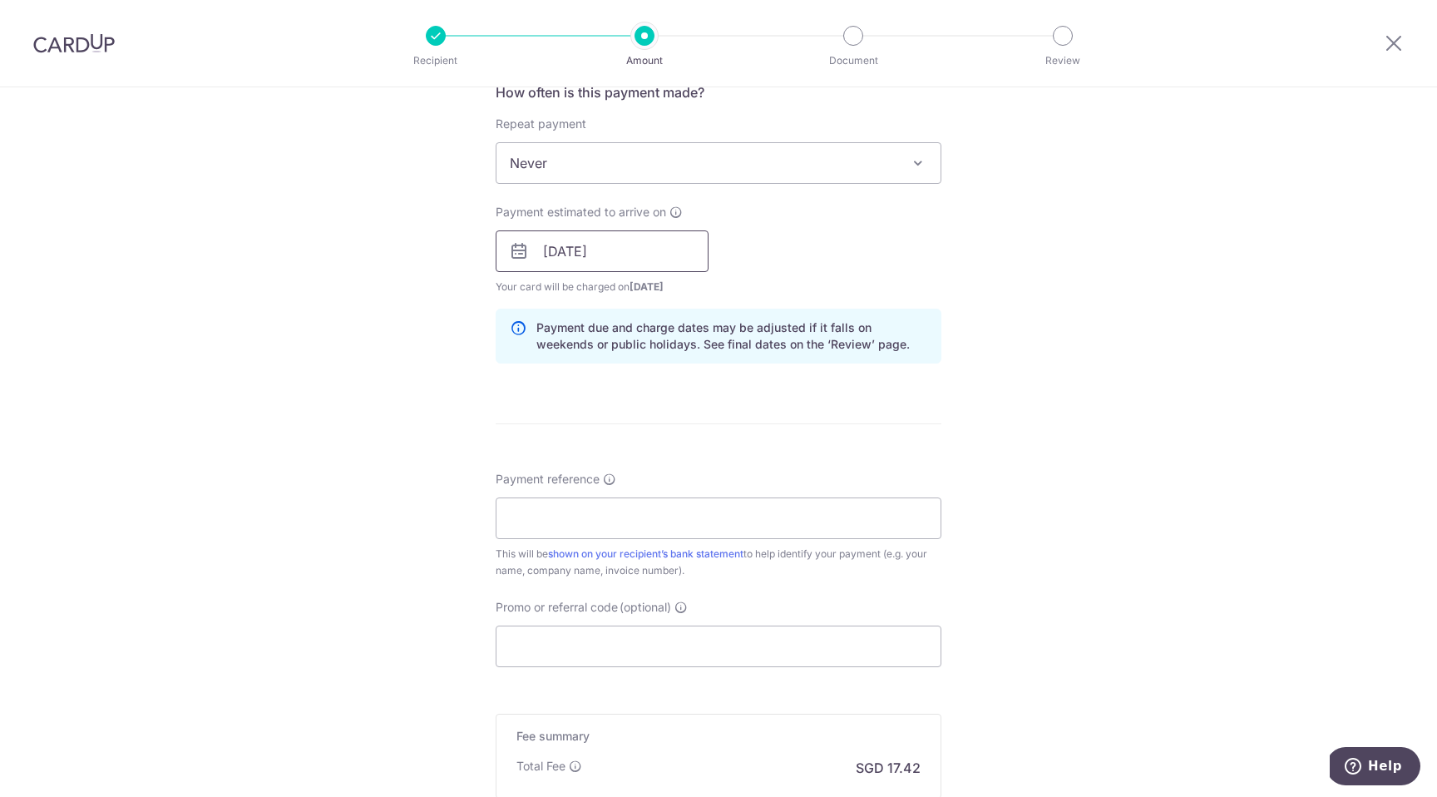
click at [683, 254] on input "[DATE]" at bounding box center [602, 251] width 213 height 42
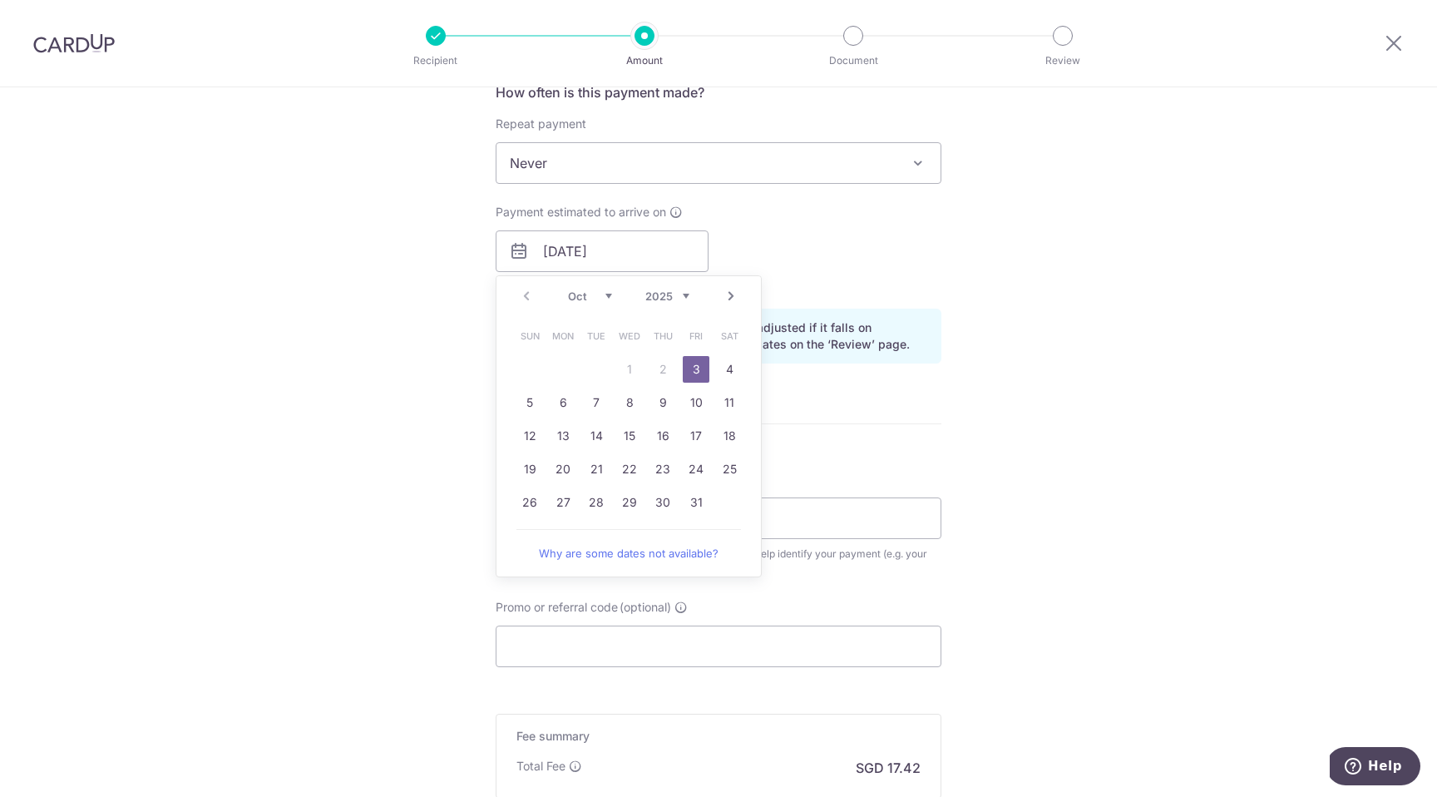
click at [871, 407] on form "Enter payment amount SGD 670.00 670.00 Select Card **** 7610 Add credit card Yo…" at bounding box center [719, 240] width 446 height 1384
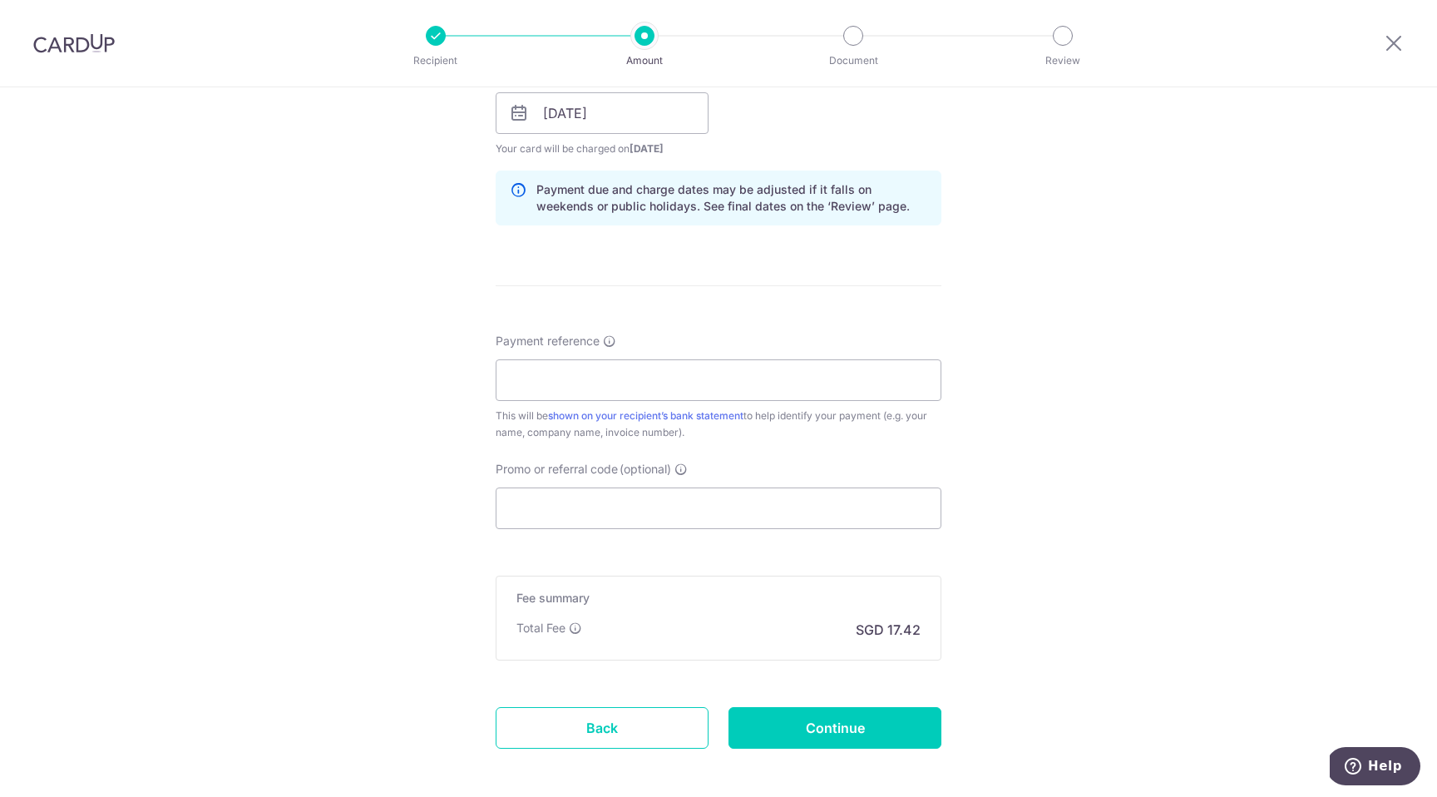
scroll to position [792, 0]
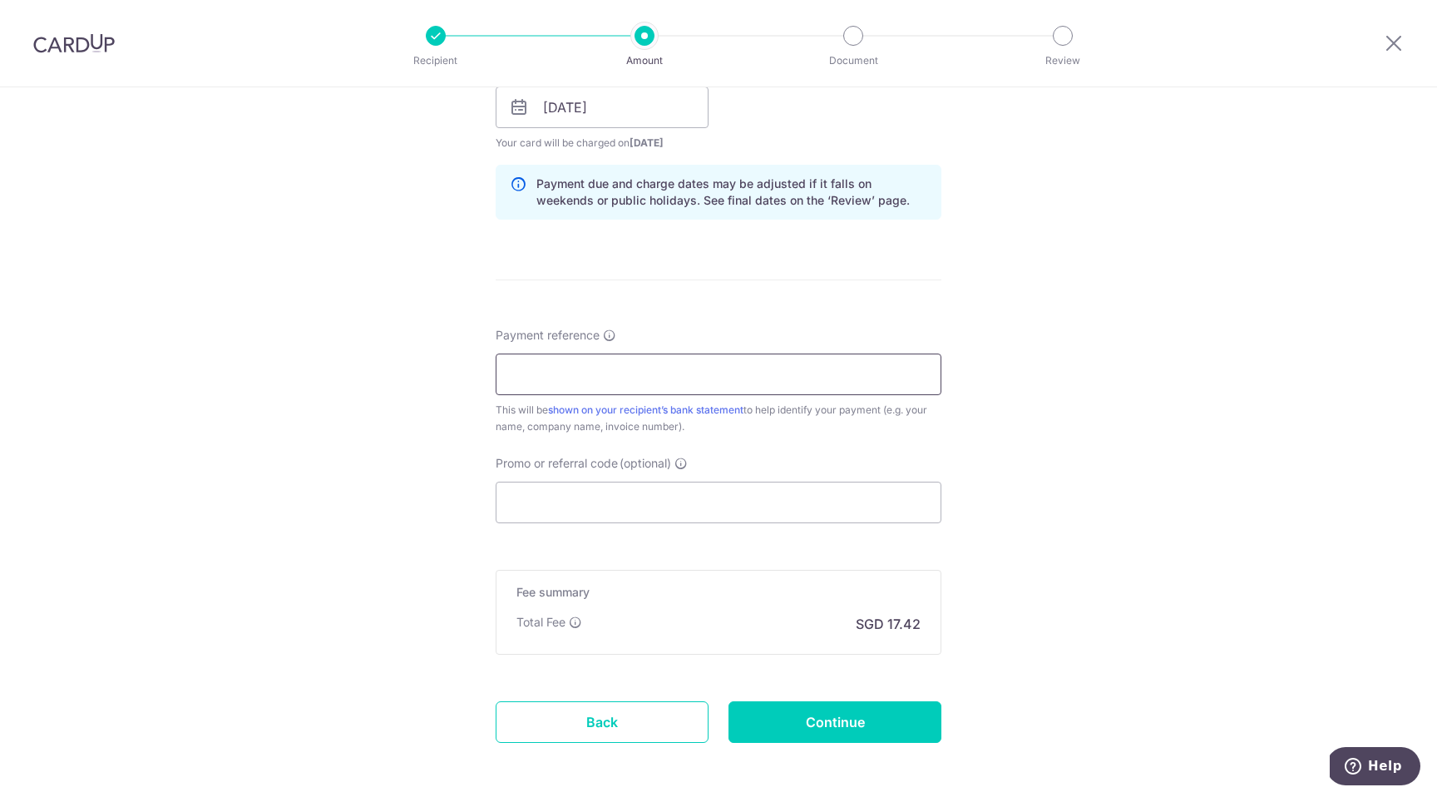
click at [827, 375] on input "Payment reference" at bounding box center [719, 374] width 446 height 42
click at [552, 377] on input "bhola12package" at bounding box center [719, 374] width 446 height 42
type input "bhola20package"
click at [641, 504] on input "Promo or referral code (optional)" at bounding box center [719, 502] width 446 height 42
paste input "OFF225"
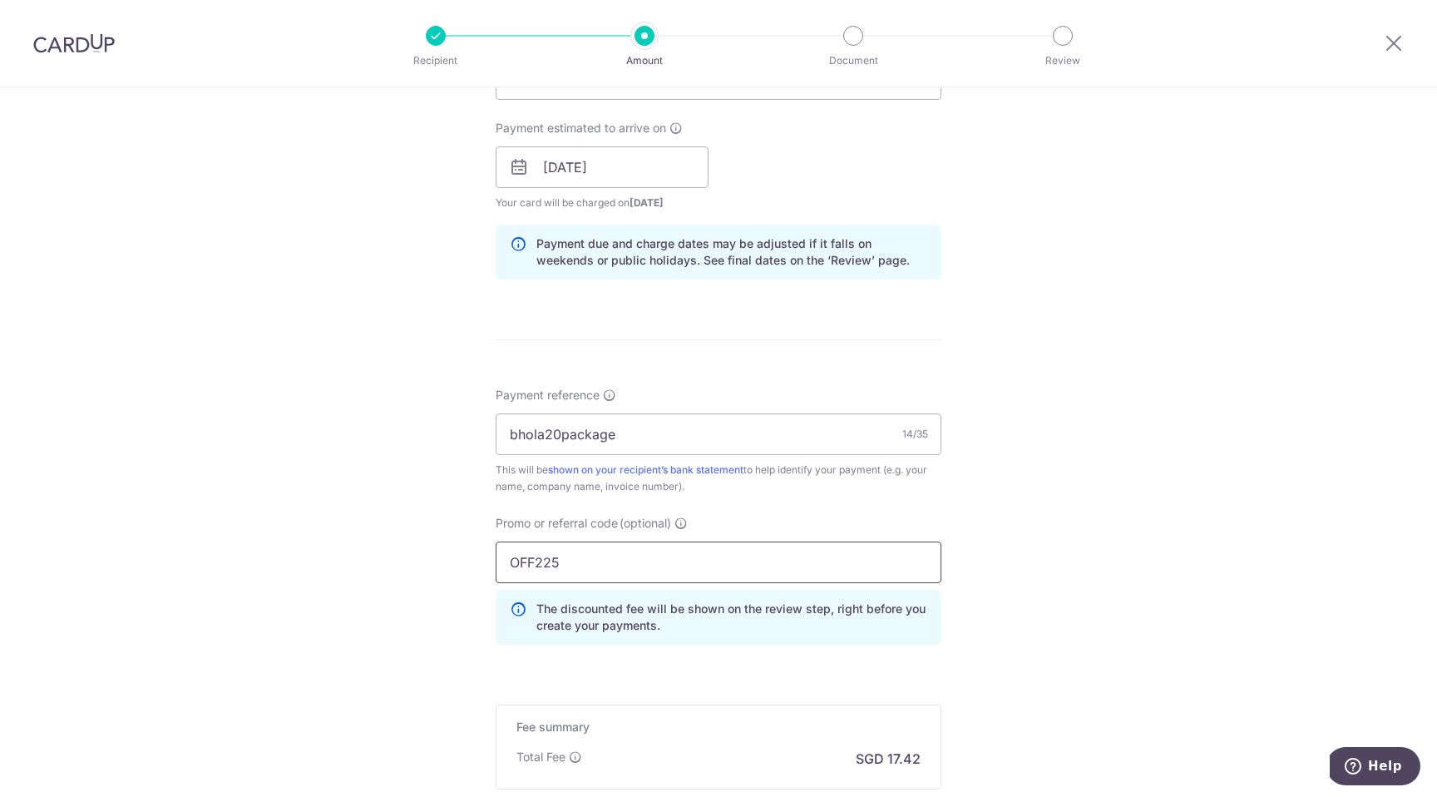
scroll to position [938, 0]
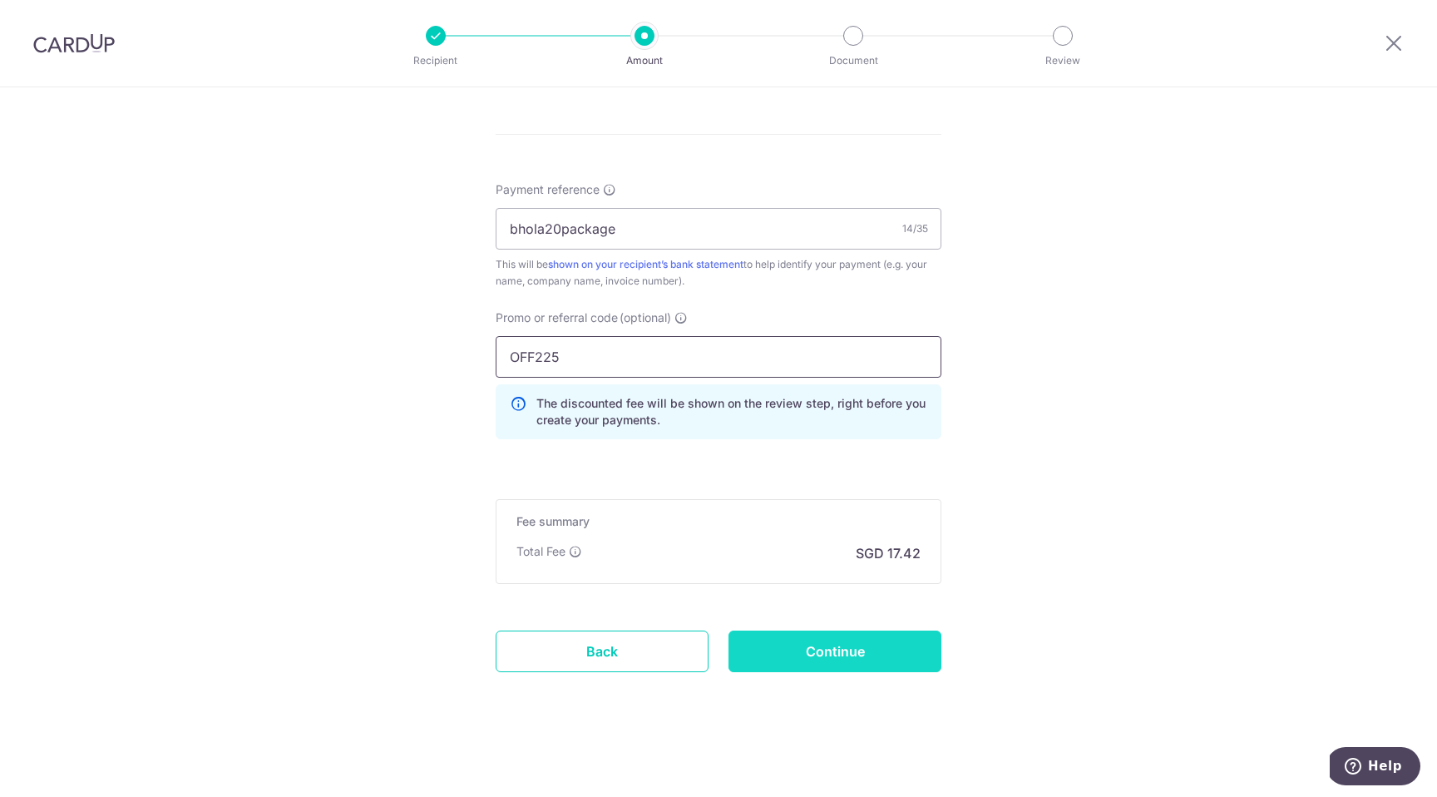
type input "OFF225"
click at [867, 663] on input "Continue" at bounding box center [834, 651] width 213 height 42
type input "Create Schedule"
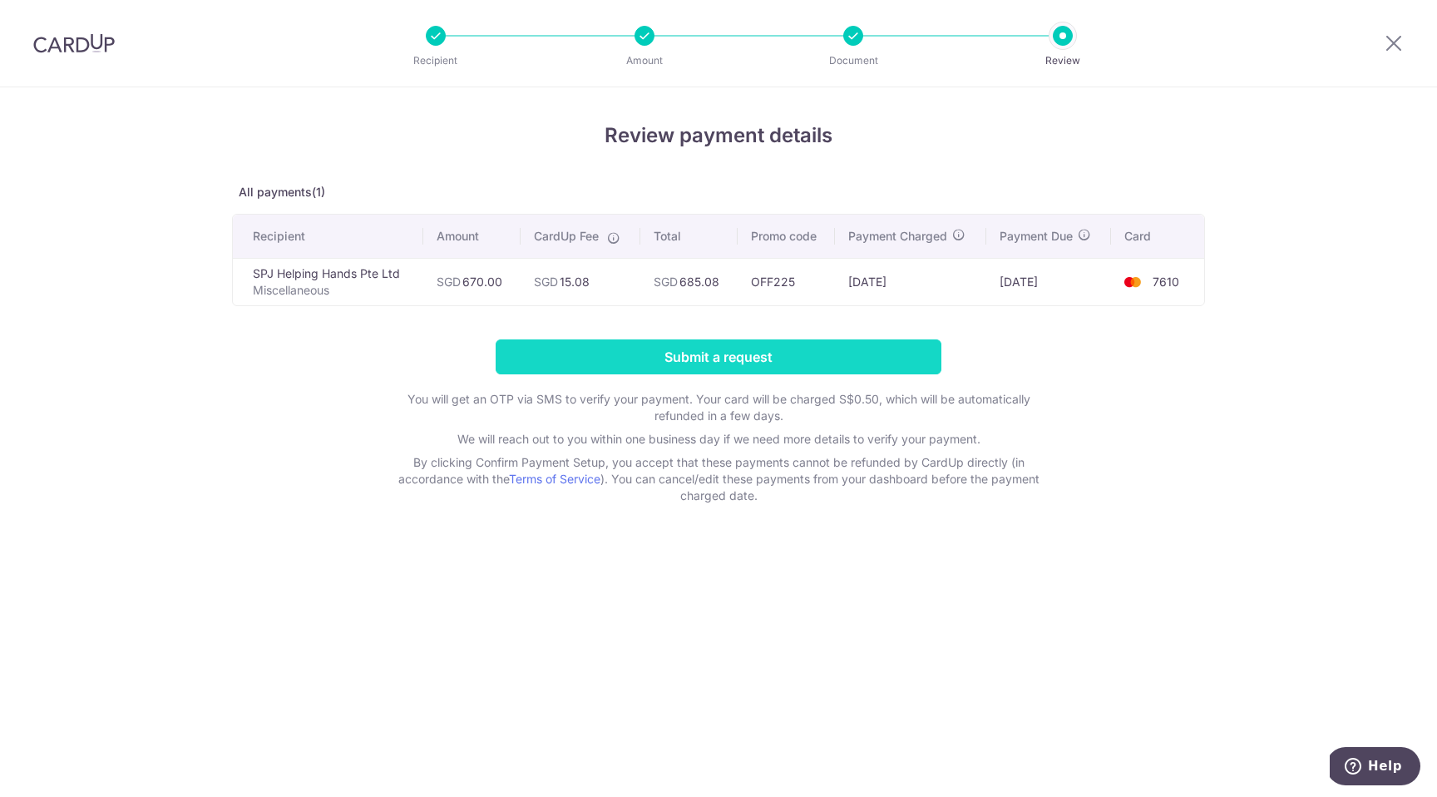
click at [812, 348] on input "Submit a request" at bounding box center [719, 356] width 446 height 35
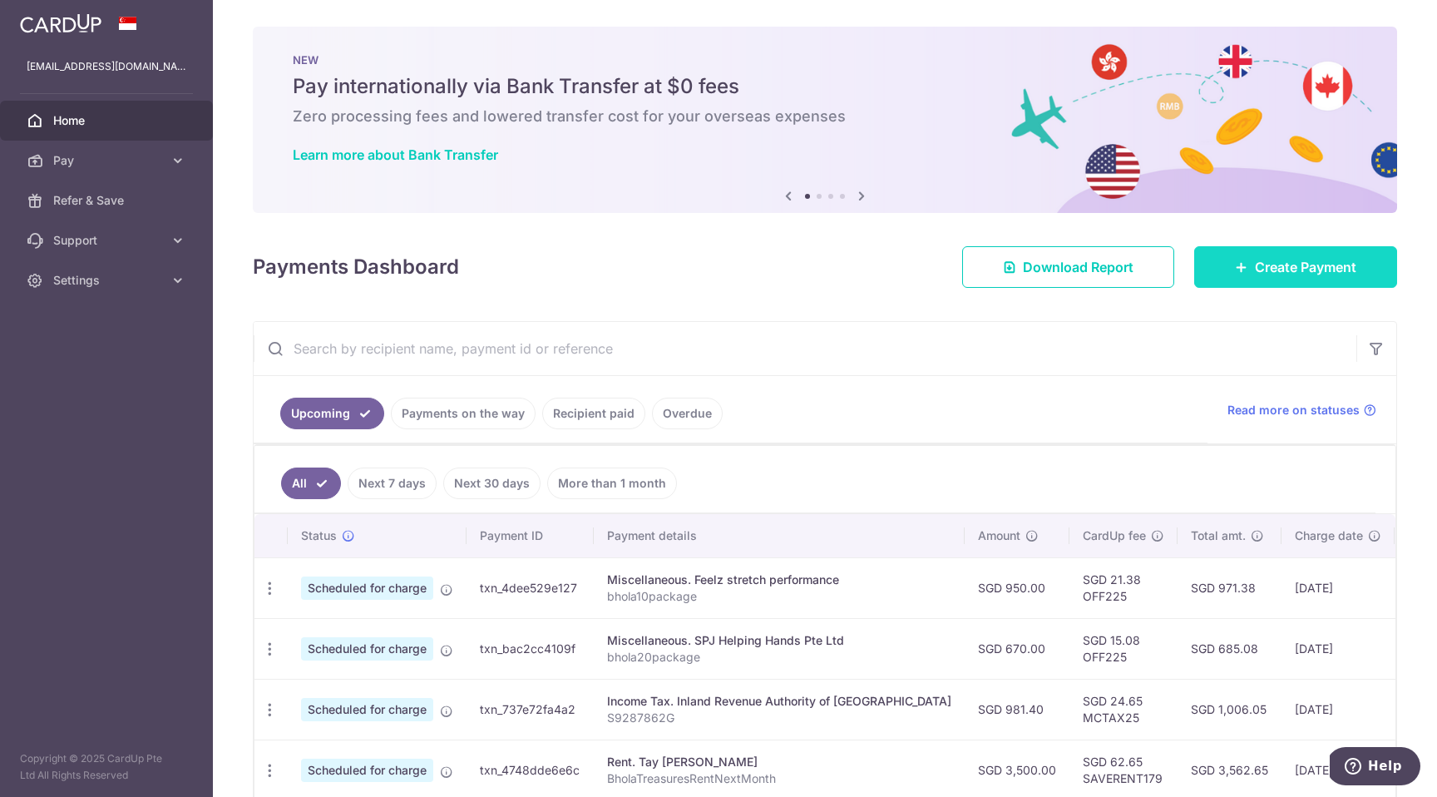
click at [1297, 261] on span "Create Payment" at bounding box center [1305, 267] width 101 height 20
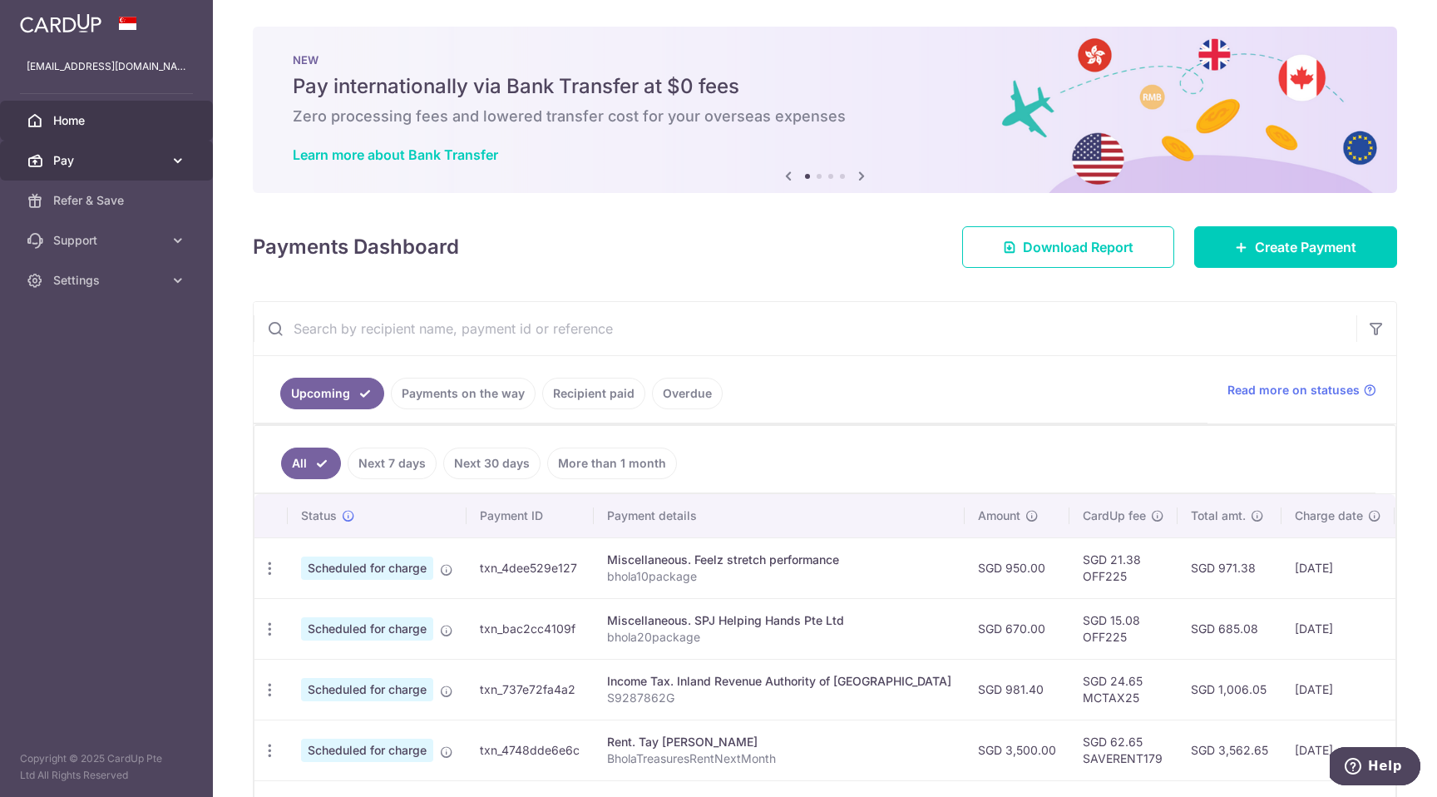
click at [182, 152] on icon at bounding box center [178, 160] width 17 height 17
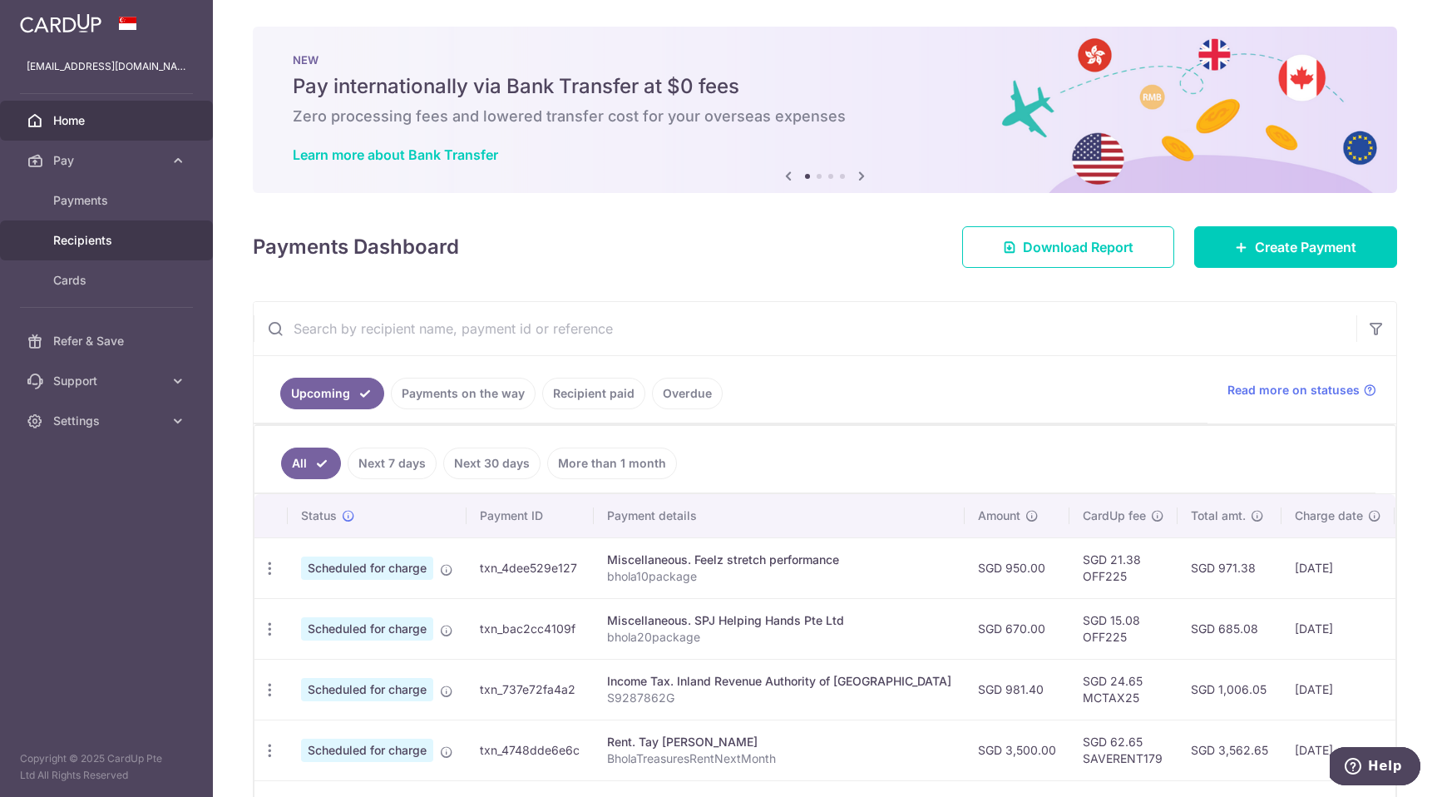
click at [161, 233] on span "Recipients" at bounding box center [108, 240] width 110 height 17
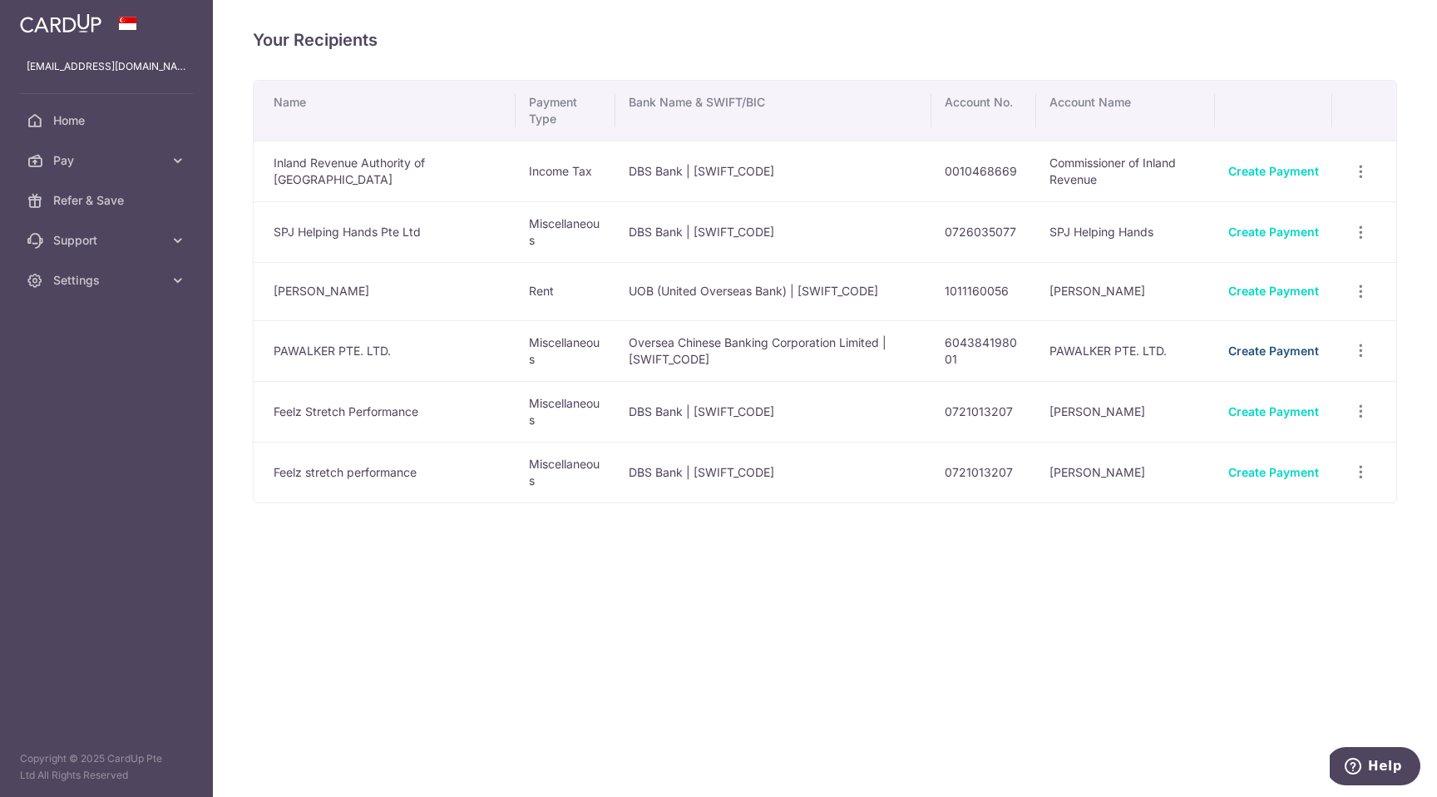
click at [1295, 351] on link "Create Payment" at bounding box center [1273, 350] width 91 height 14
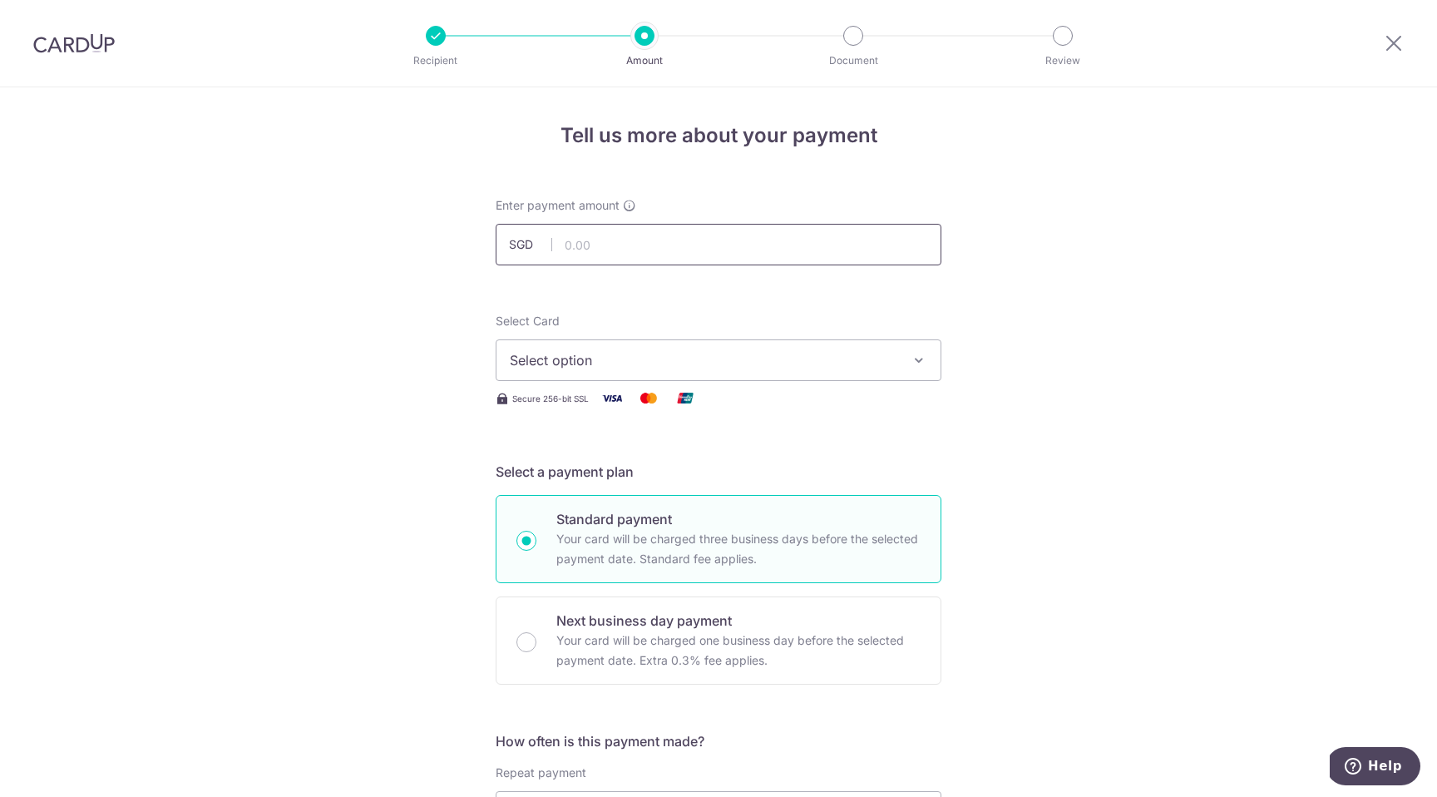
click at [762, 238] on input "text" at bounding box center [719, 245] width 446 height 42
type input "250.00"
click at [902, 343] on button "Select option" at bounding box center [719, 360] width 446 height 42
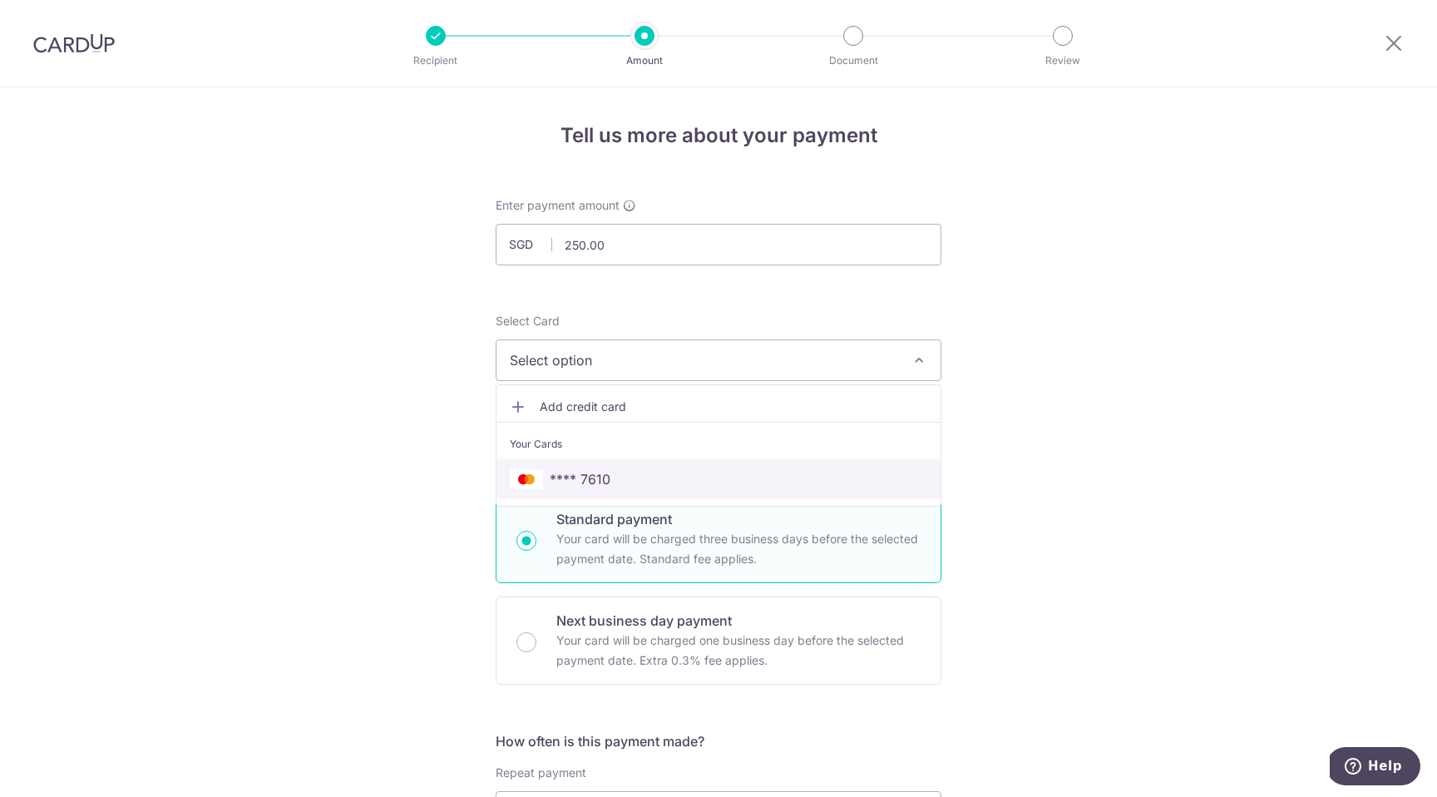
click at [782, 486] on span "**** 7610" at bounding box center [718, 479] width 417 height 20
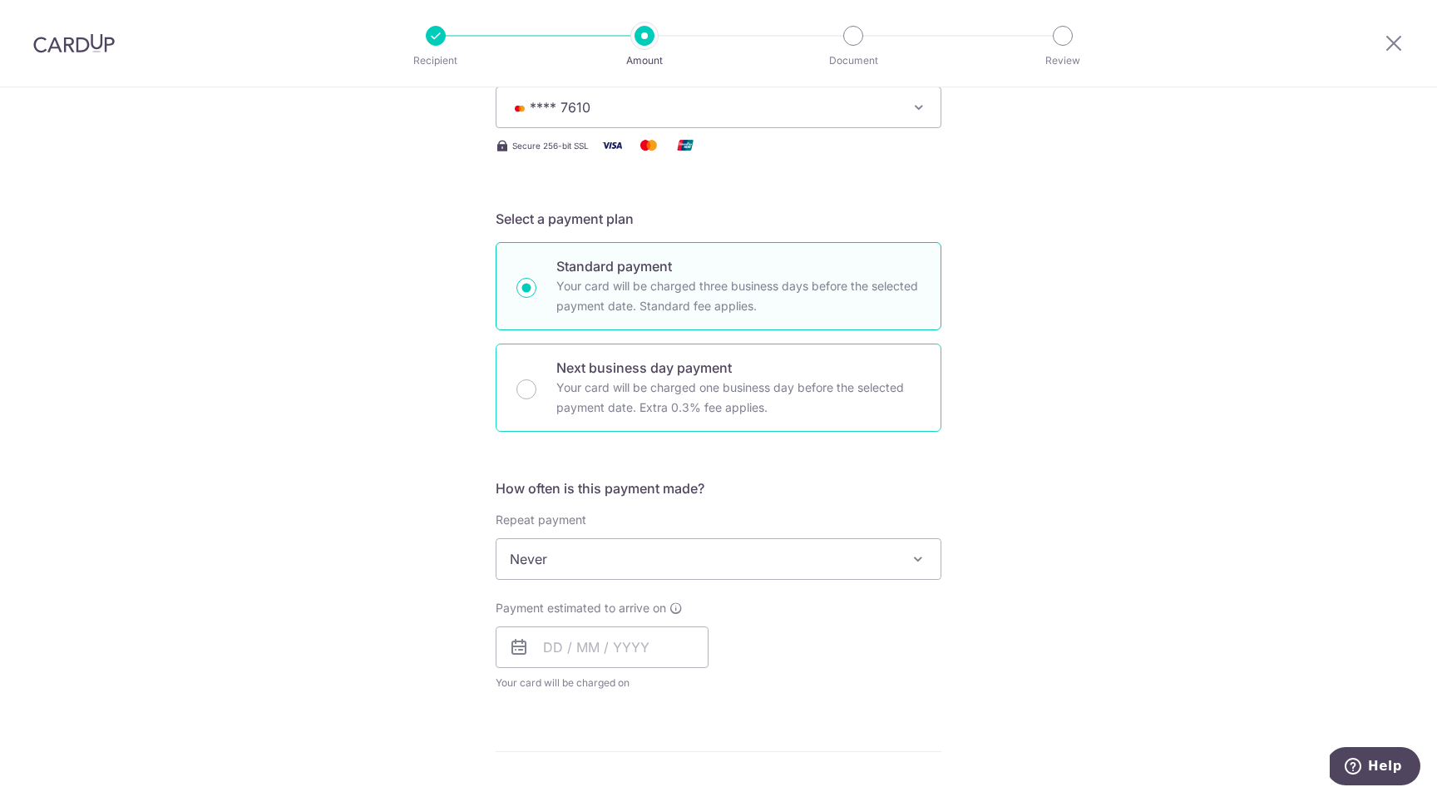
scroll to position [251, 0]
click at [674, 658] on input "text" at bounding box center [602, 649] width 213 height 42
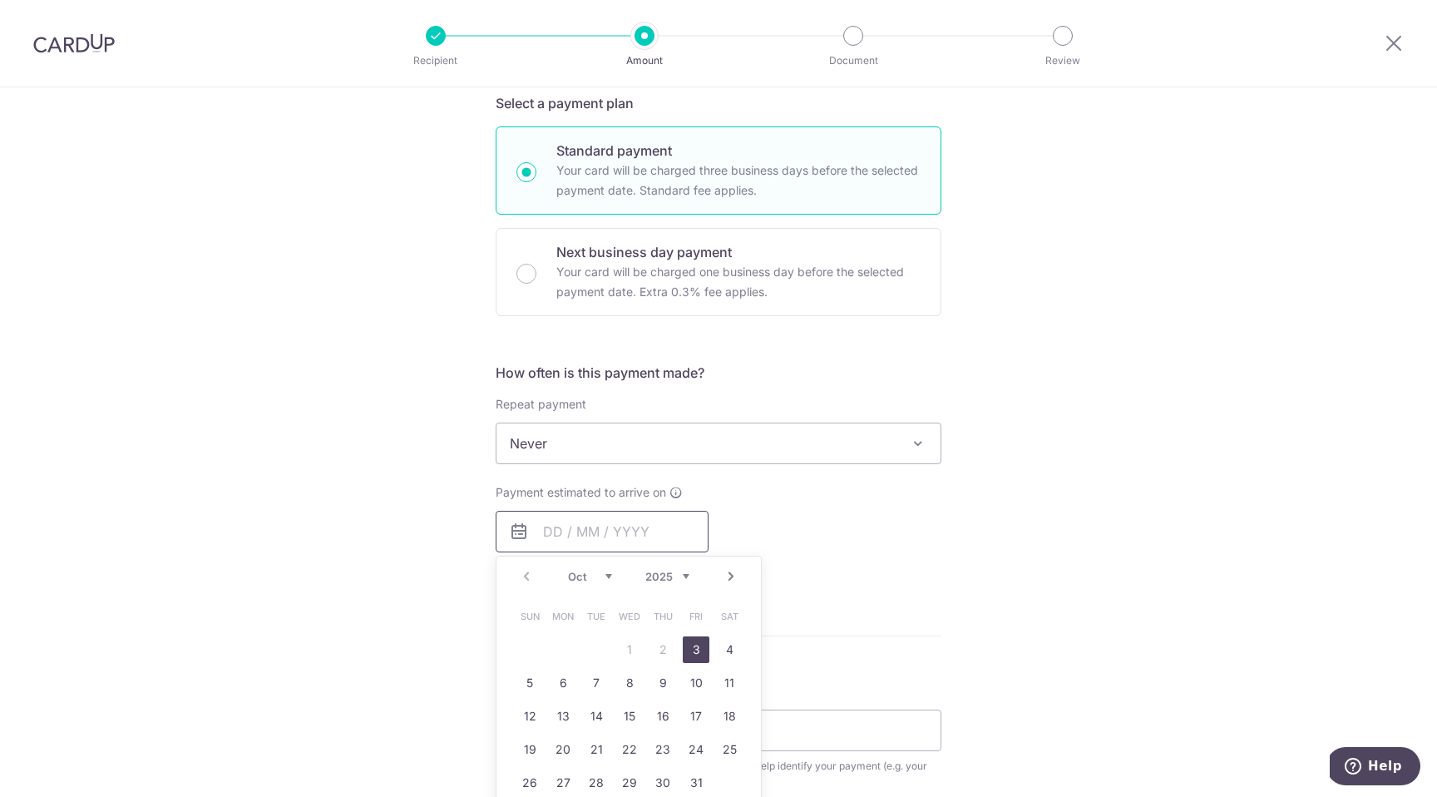
scroll to position [372, 0]
click at [575, 684] on link "6" at bounding box center [563, 679] width 27 height 27
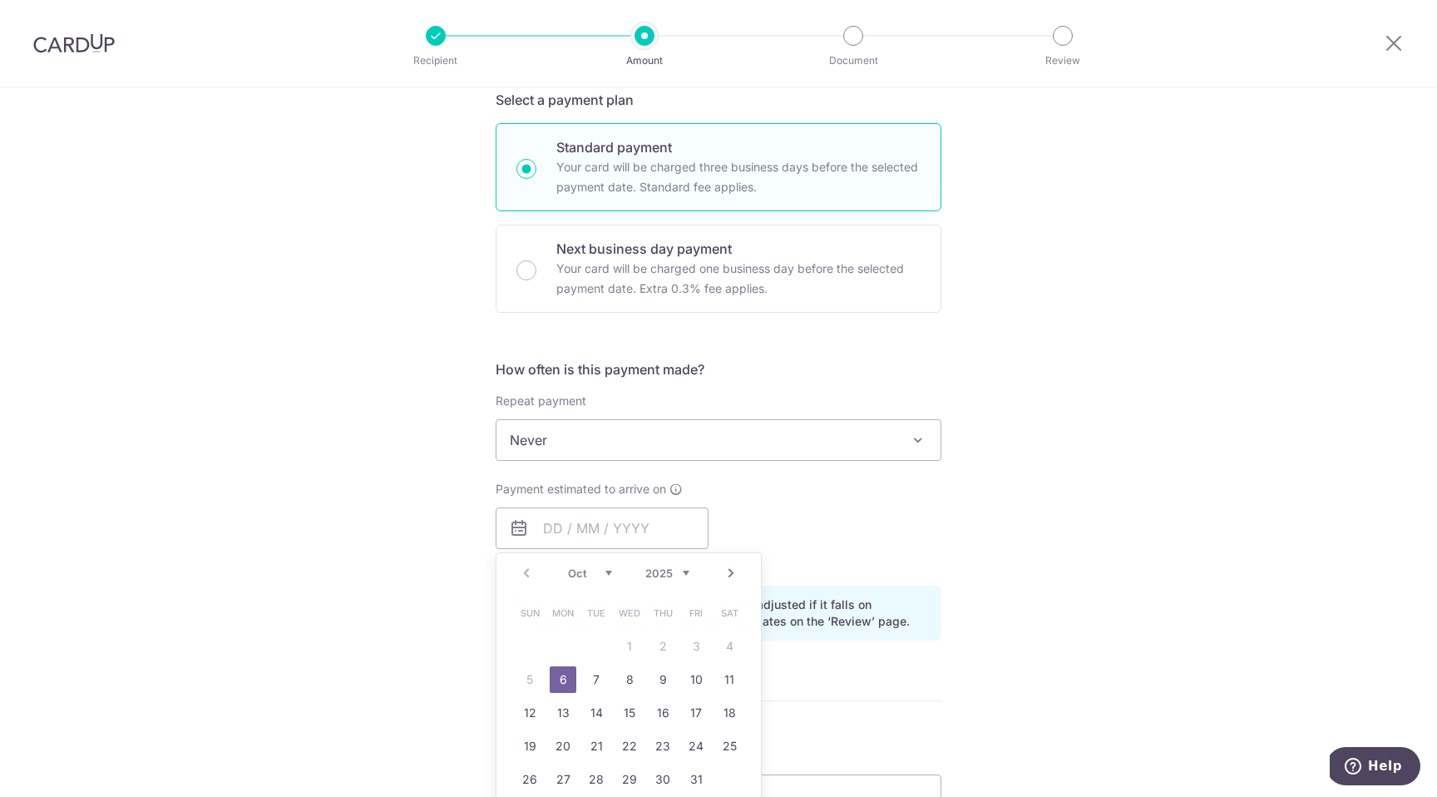
type input "[DATE]"
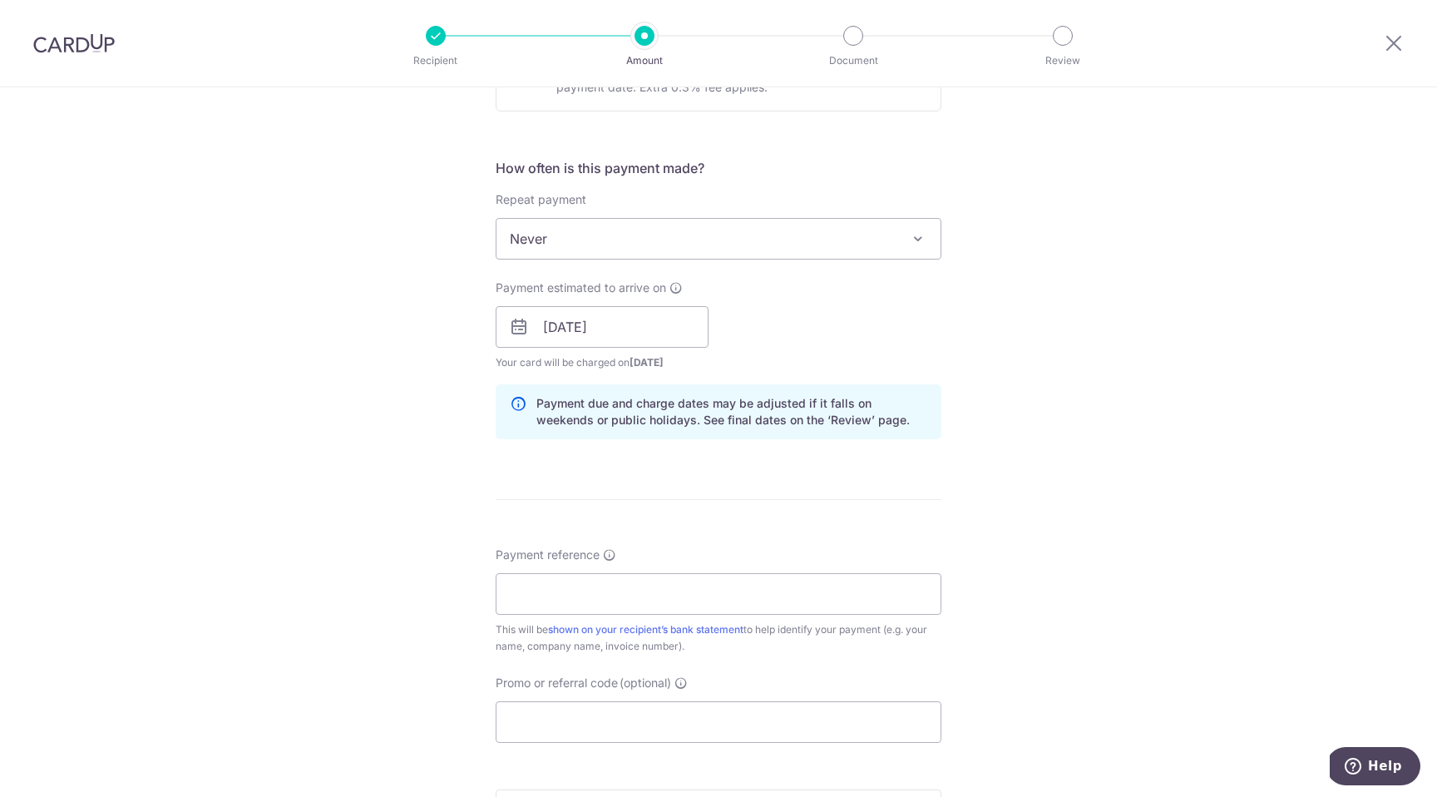
scroll to position [580, 0]
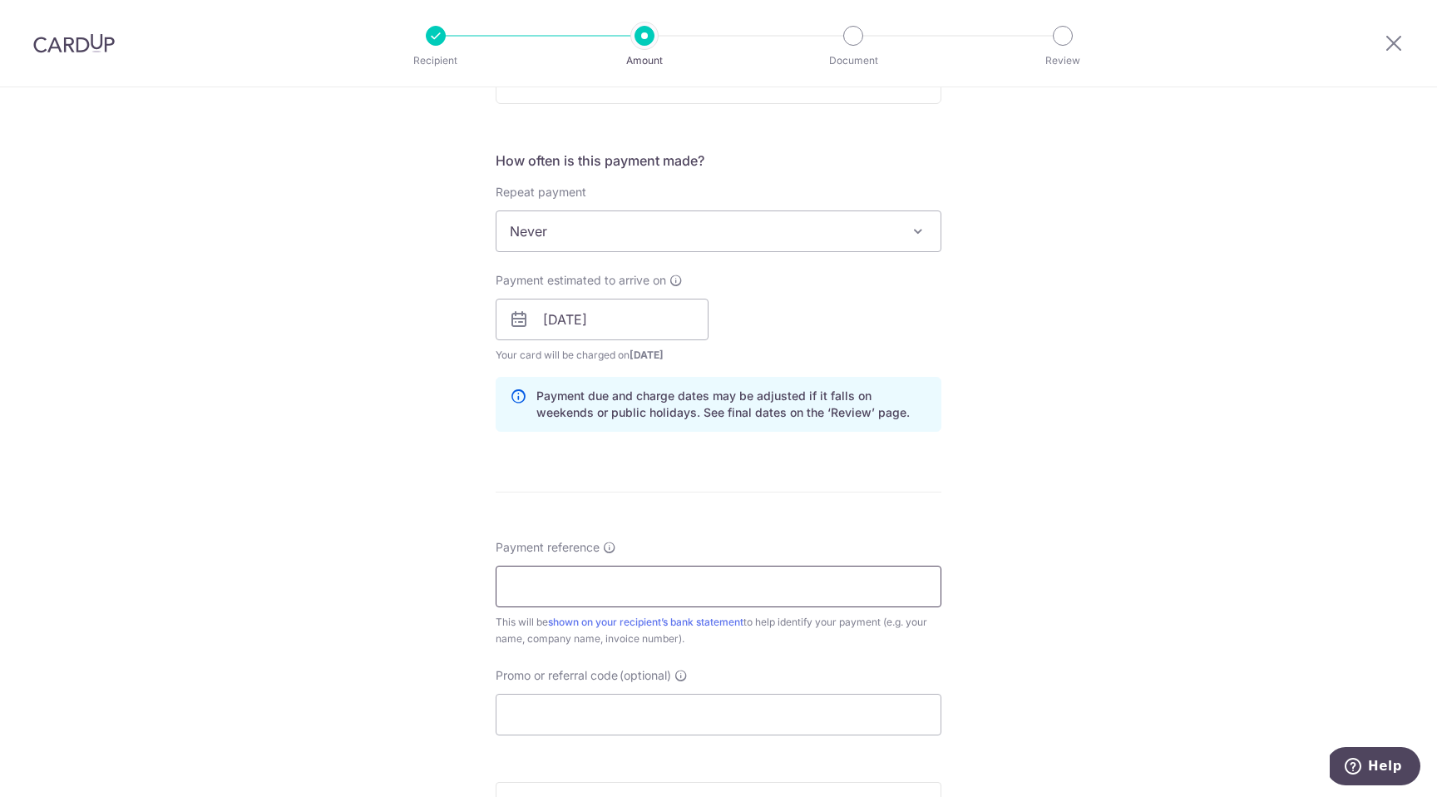
click at [839, 596] on input "Payment reference" at bounding box center [719, 586] width 446 height 42
type input "TofuWalksAdvance"
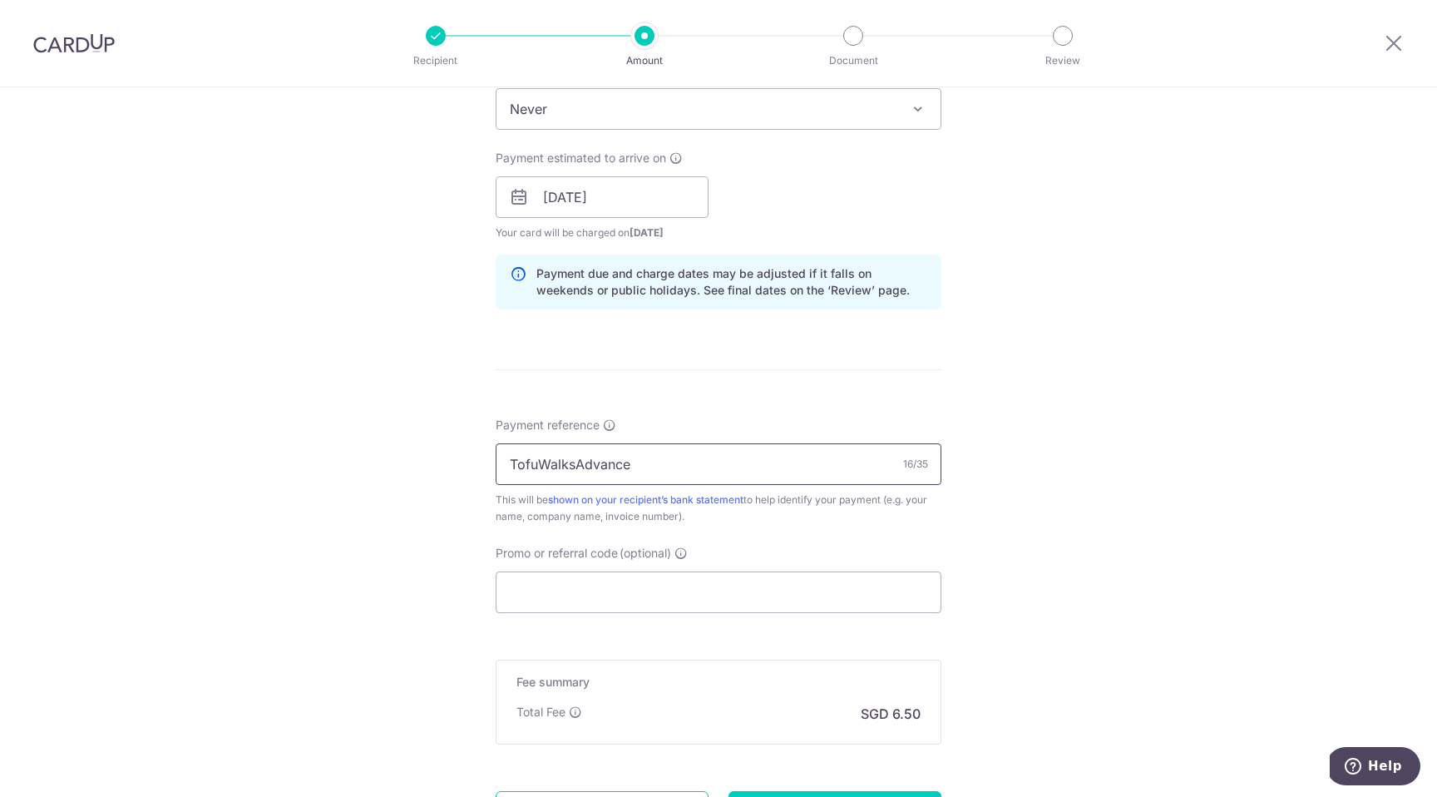
scroll to position [863, 0]
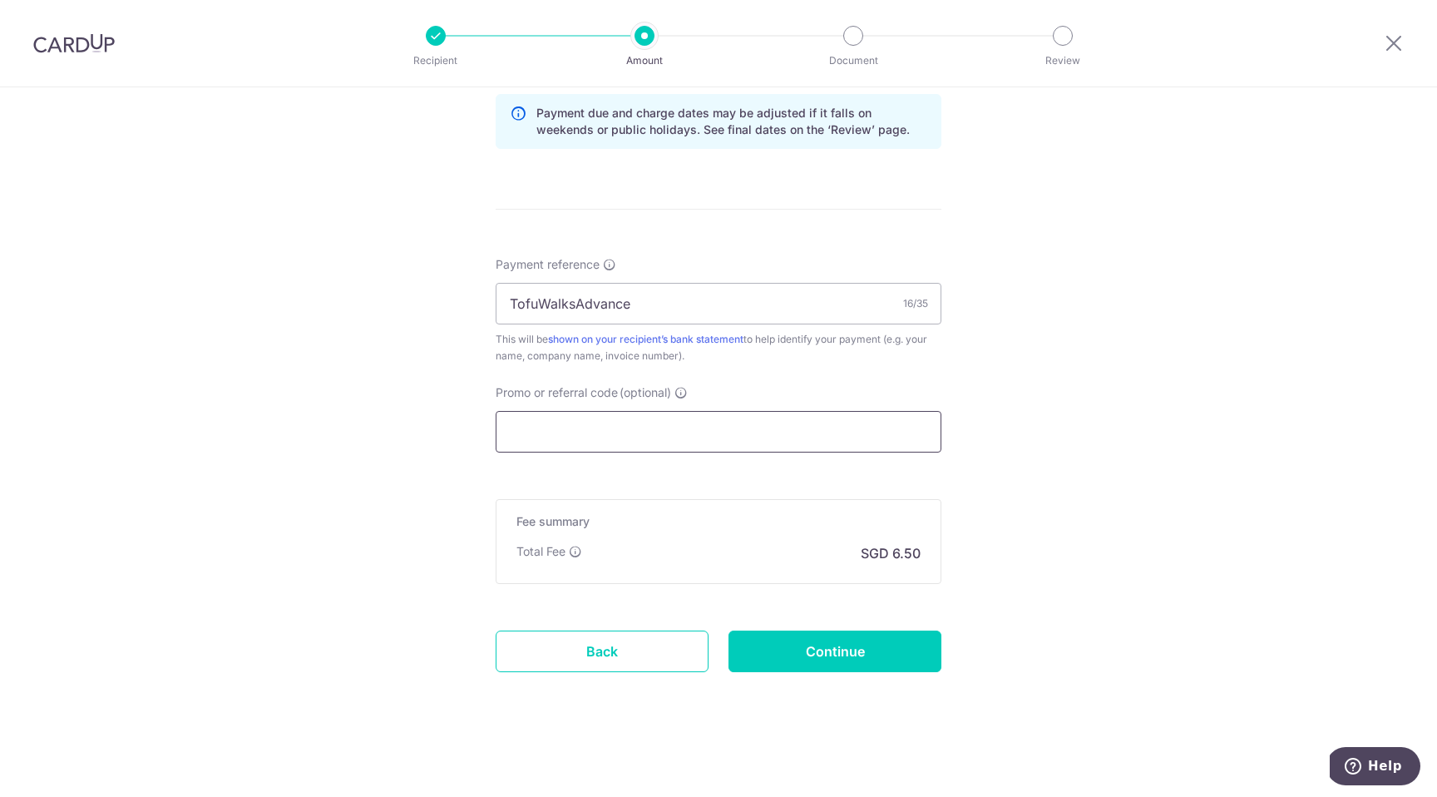
click at [639, 437] on input "Promo or referral code (optional)" at bounding box center [719, 432] width 446 height 42
paste input "OFF225"
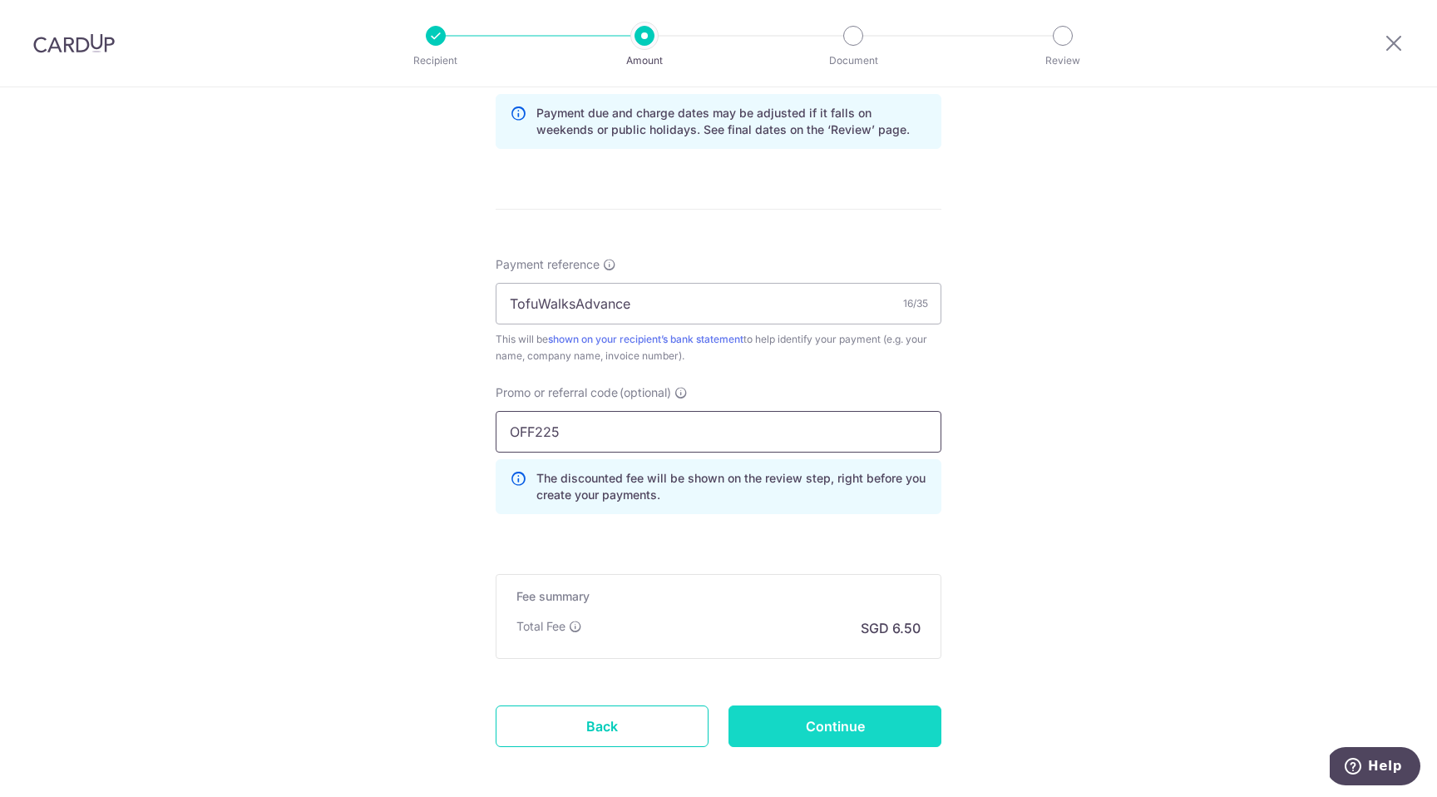
type input "OFF225"
click at [819, 731] on input "Continue" at bounding box center [834, 726] width 213 height 42
type input "Create Schedule"
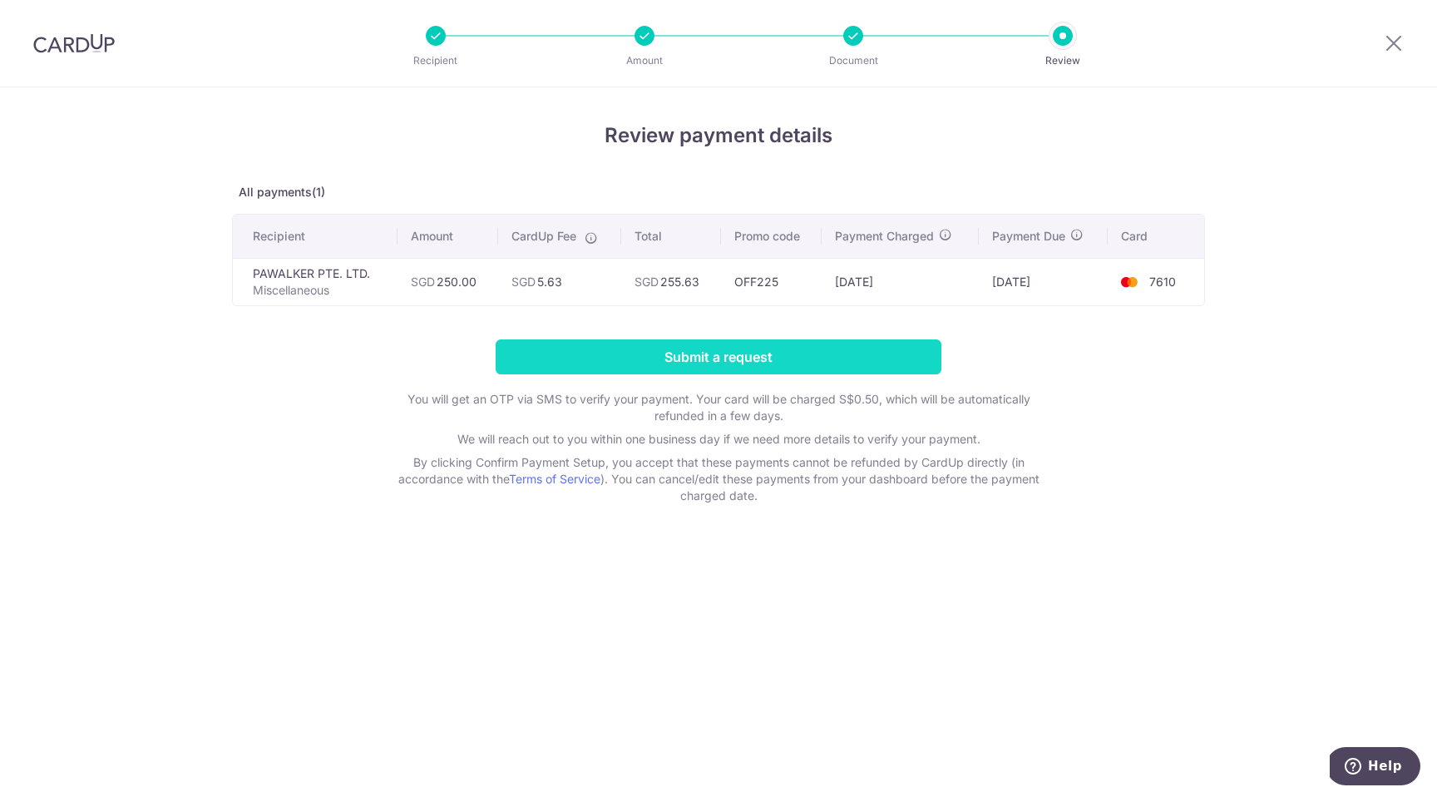
click at [884, 353] on input "Submit a request" at bounding box center [719, 356] width 446 height 35
